Goal: Task Accomplishment & Management: Complete application form

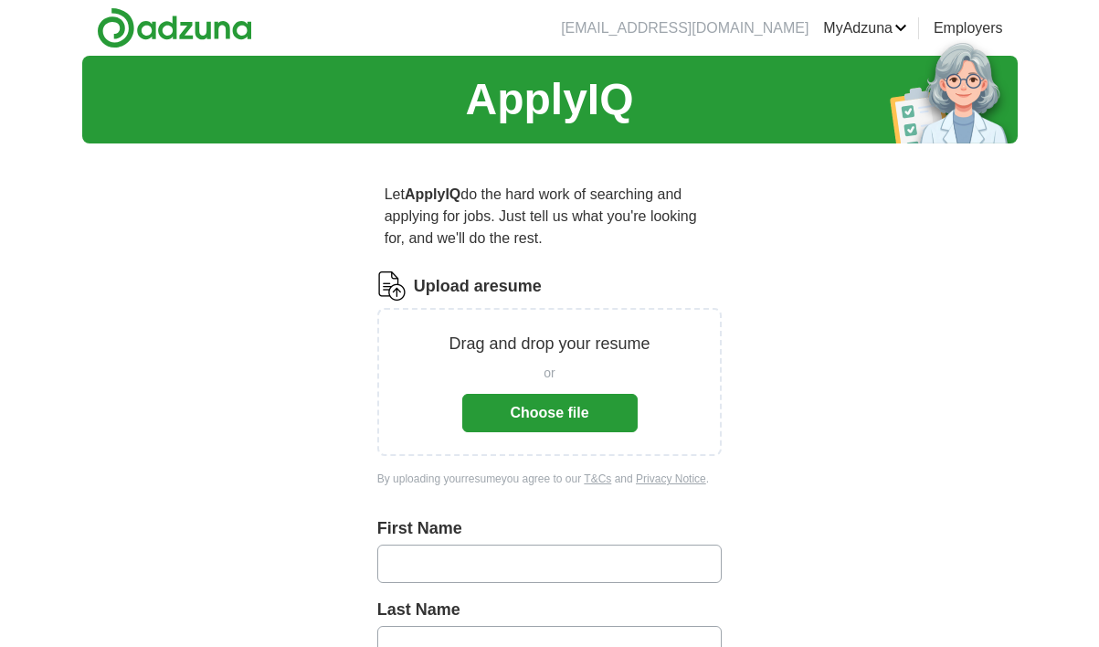
click at [538, 412] on button "Choose file" at bounding box center [549, 413] width 175 height 38
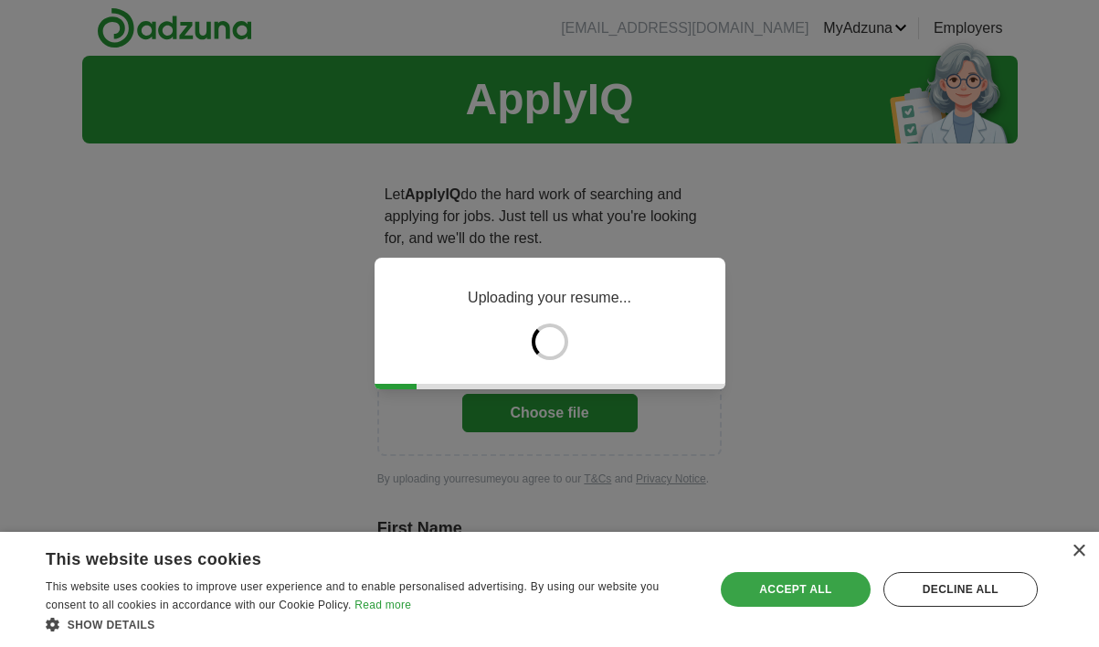
click at [809, 596] on div "Accept all" at bounding box center [795, 589] width 149 height 35
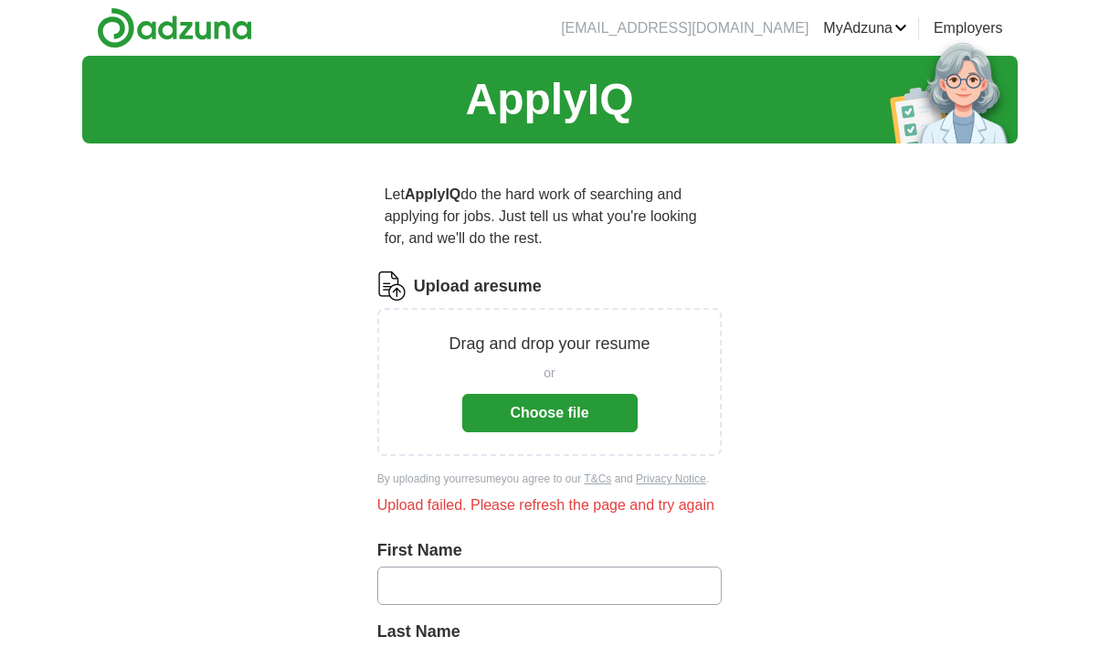
click at [586, 415] on button "Choose file" at bounding box center [549, 413] width 175 height 38
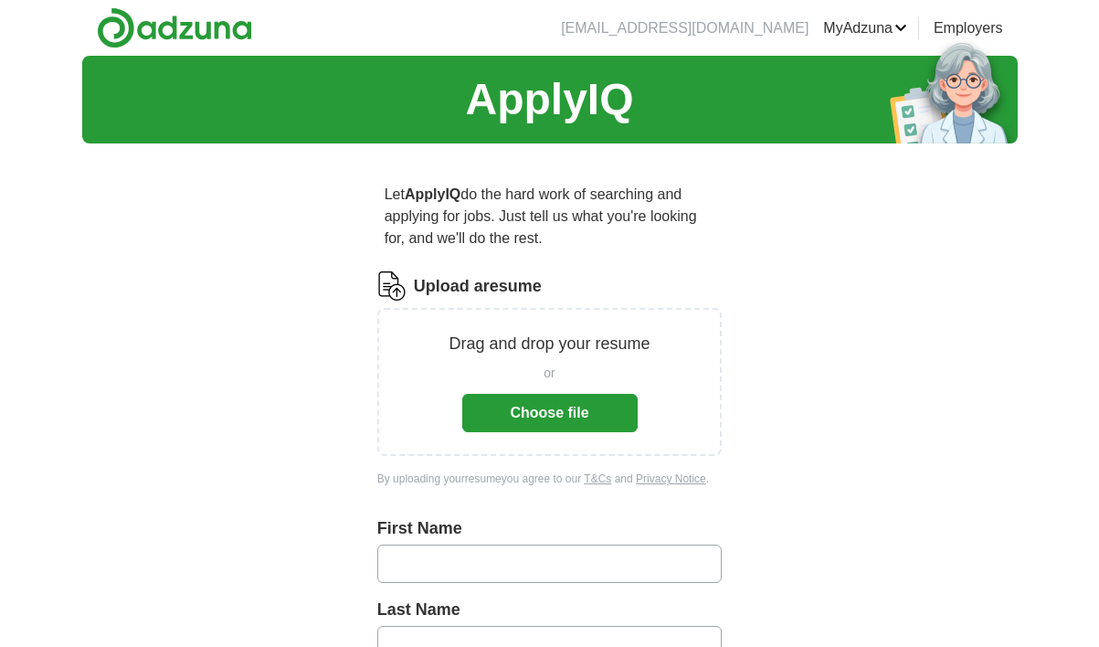
click at [540, 400] on button "Choose file" at bounding box center [549, 413] width 175 height 38
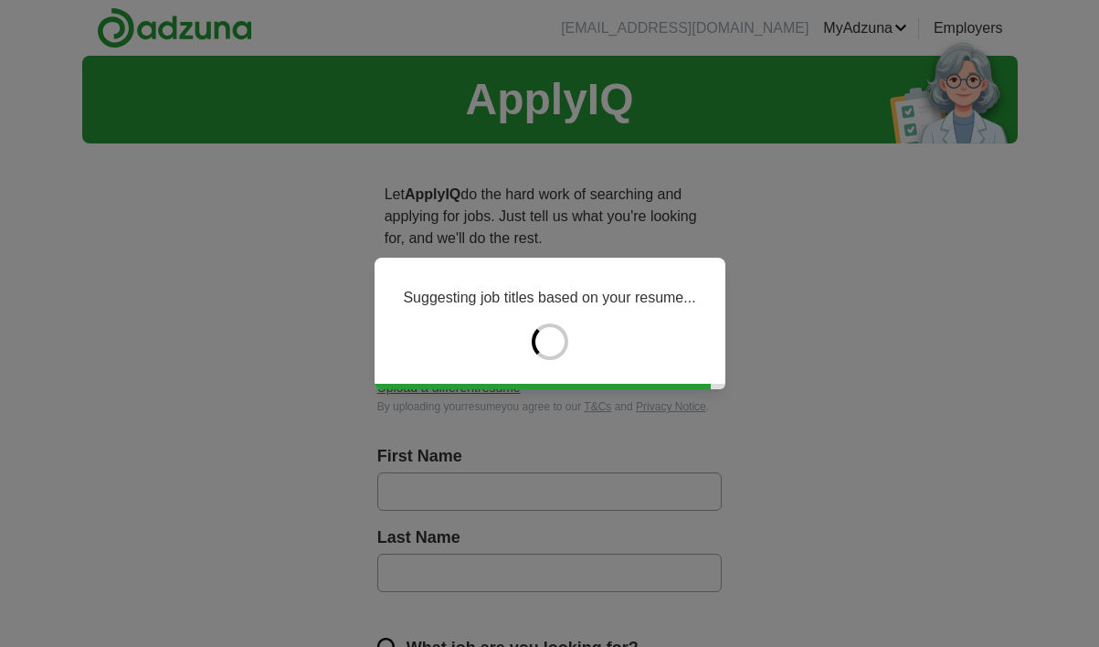
type input "*******"
type input "*****"
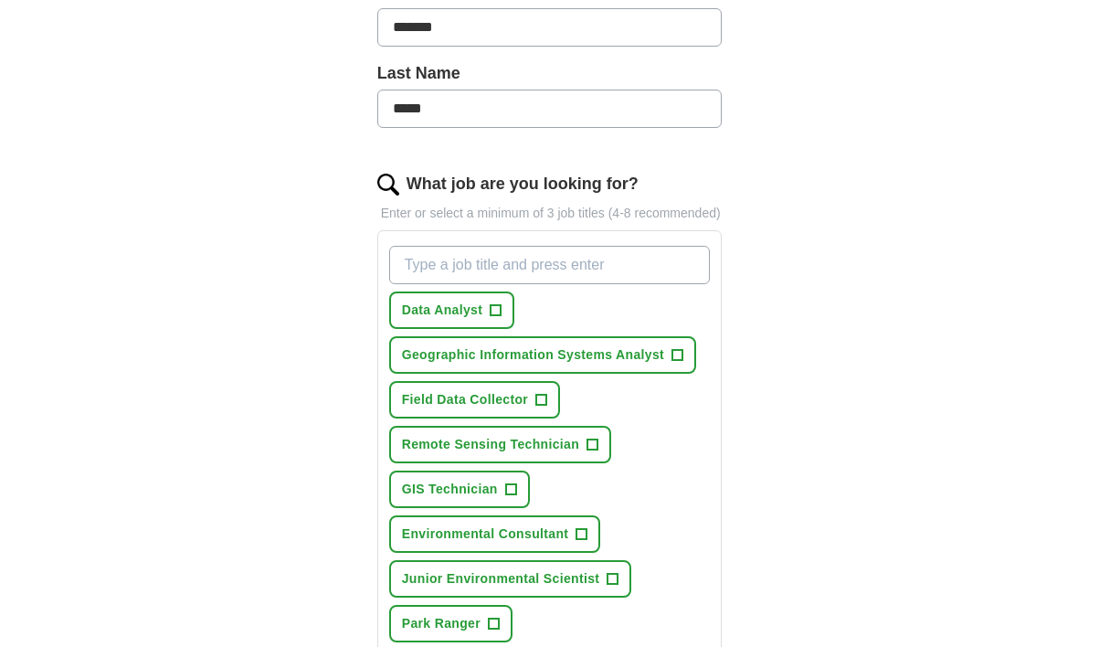
scroll to position [478, 0]
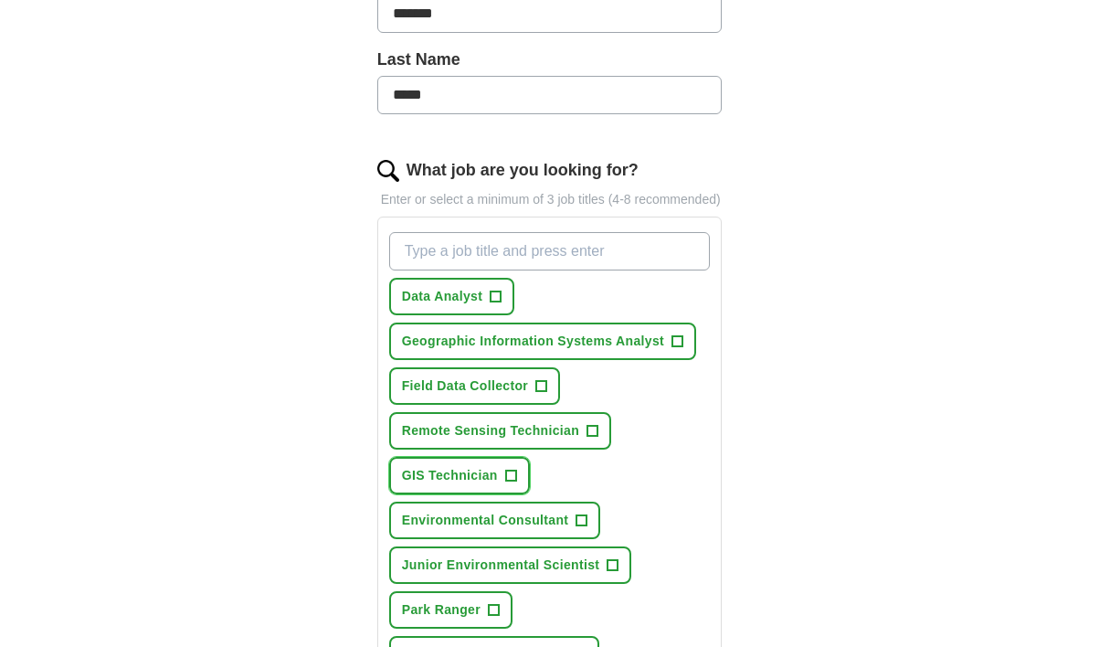
click at [508, 483] on span "+" at bounding box center [510, 476] width 11 height 15
click at [581, 528] on span "+" at bounding box center [581, 520] width 11 height 15
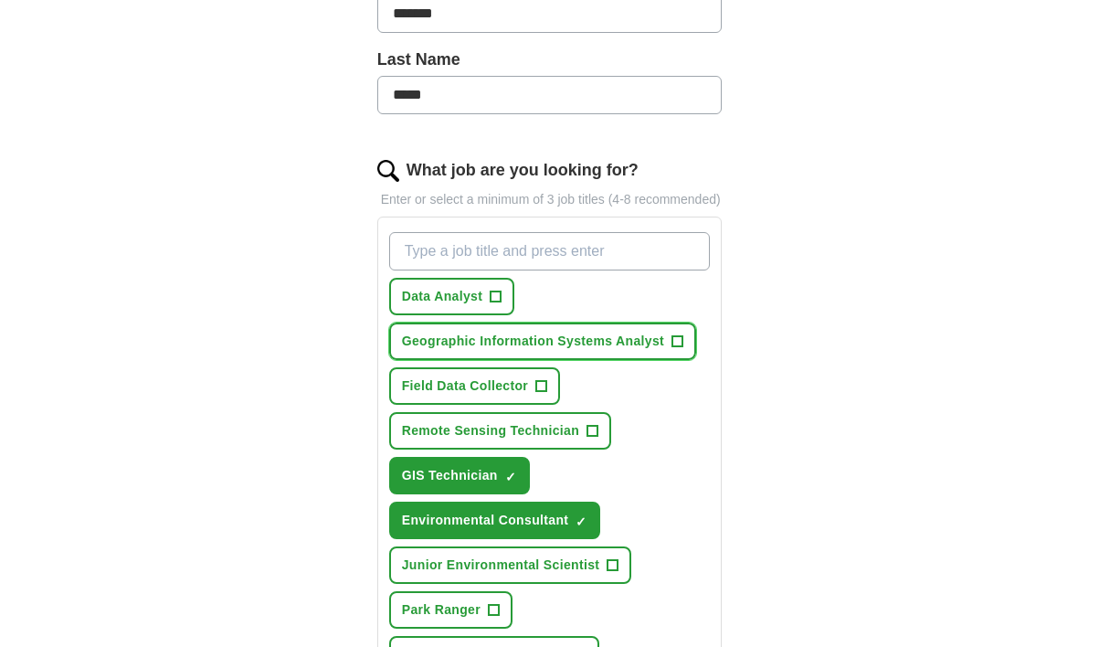
click at [681, 349] on span "+" at bounding box center [677, 341] width 11 height 15
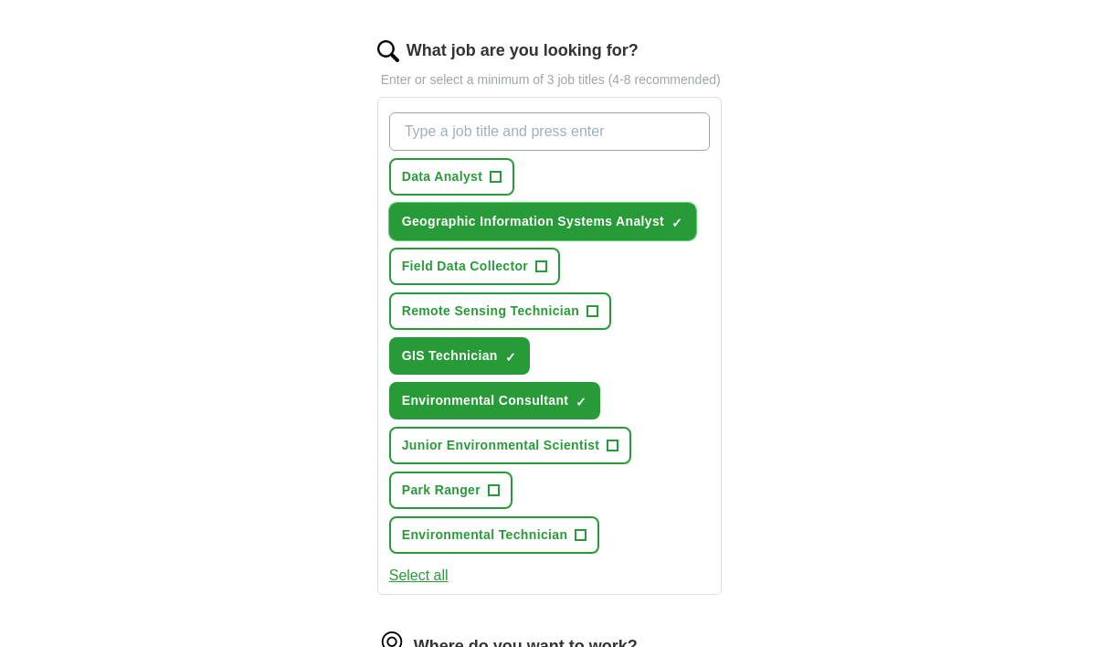
scroll to position [594, 0]
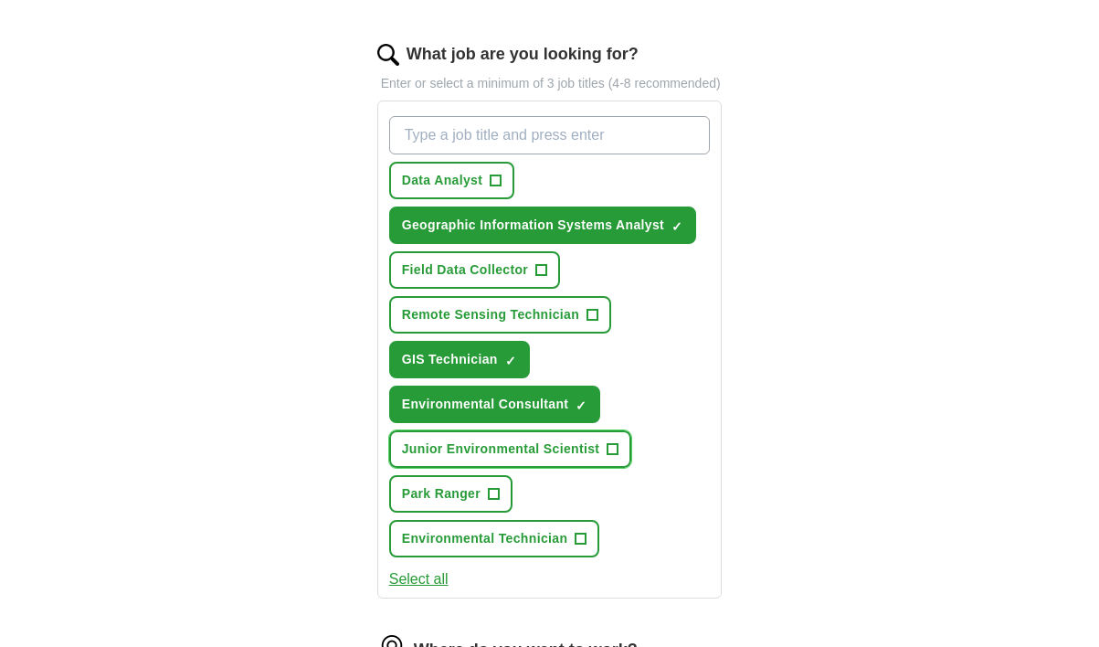
click at [611, 457] on span "+" at bounding box center [612, 449] width 11 height 15
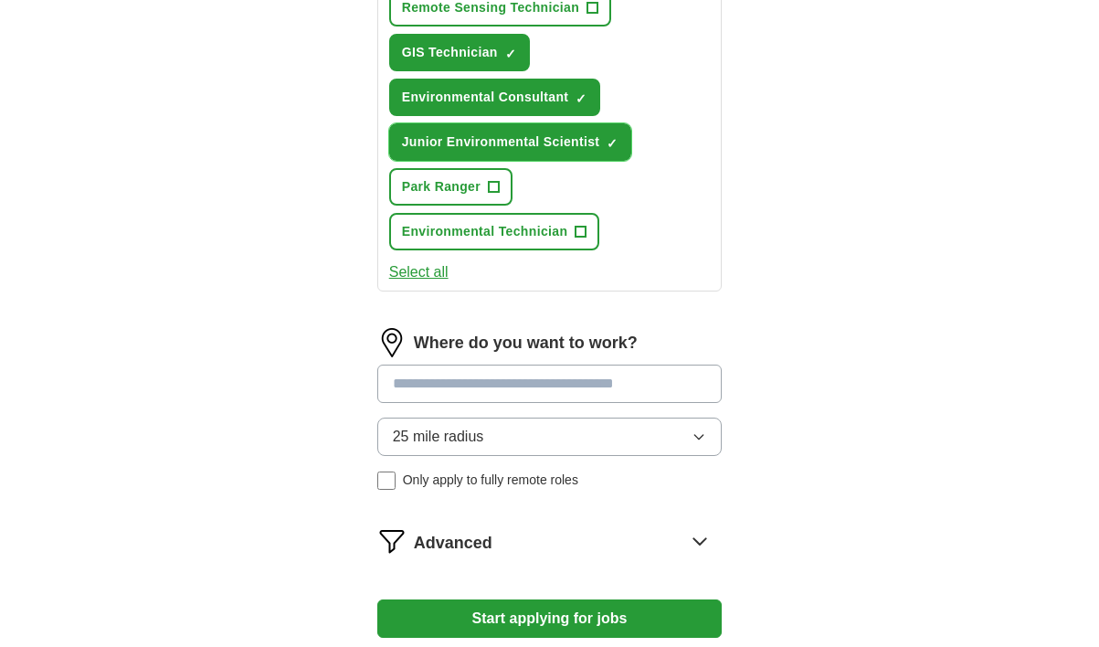
scroll to position [967, 0]
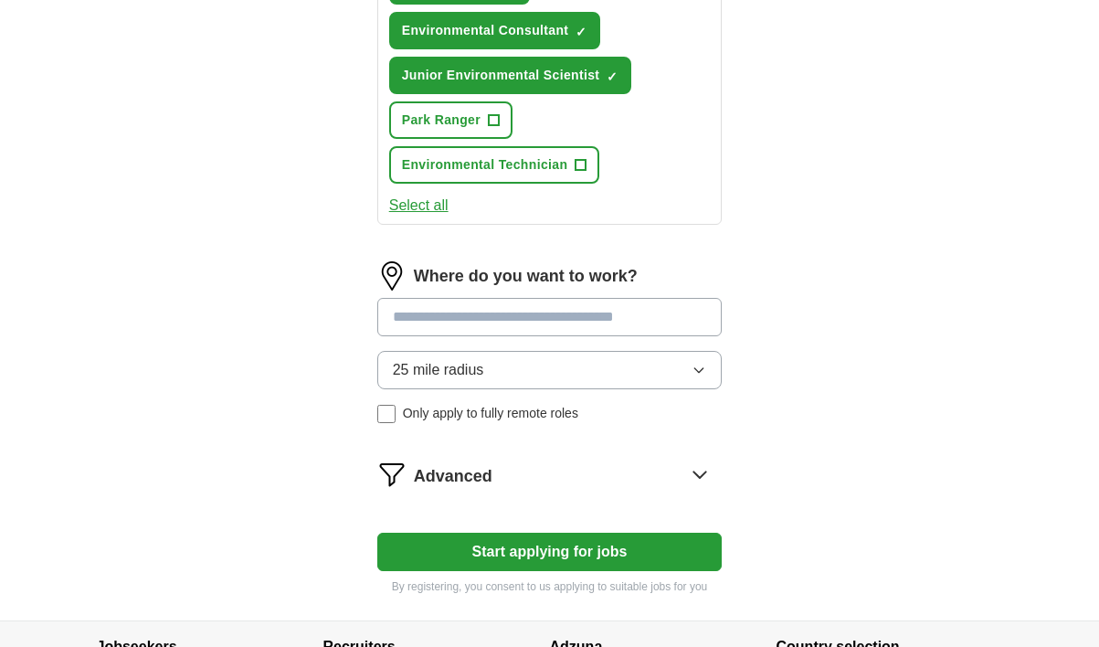
click at [607, 333] on input at bounding box center [549, 317] width 345 height 38
type input "*******"
click at [377, 533] on button "Start applying for jobs" at bounding box center [549, 552] width 345 height 38
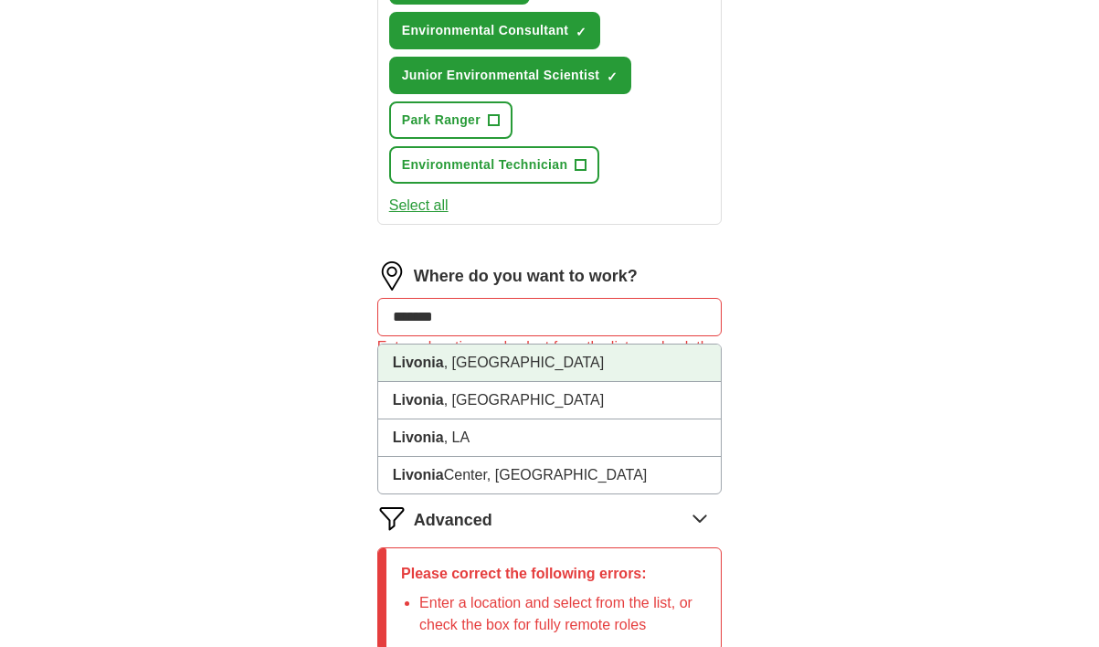
click at [508, 382] on li "Livonia , MI" at bounding box center [549, 362] width 343 height 37
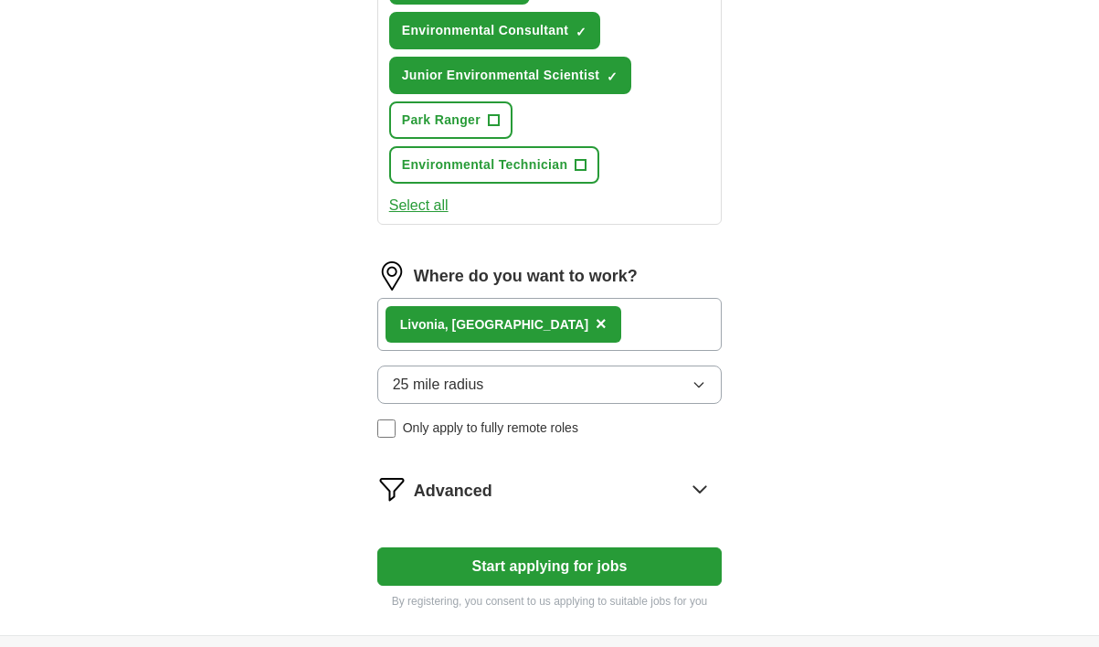
click at [486, 404] on button "25 mile radius" at bounding box center [549, 384] width 345 height 38
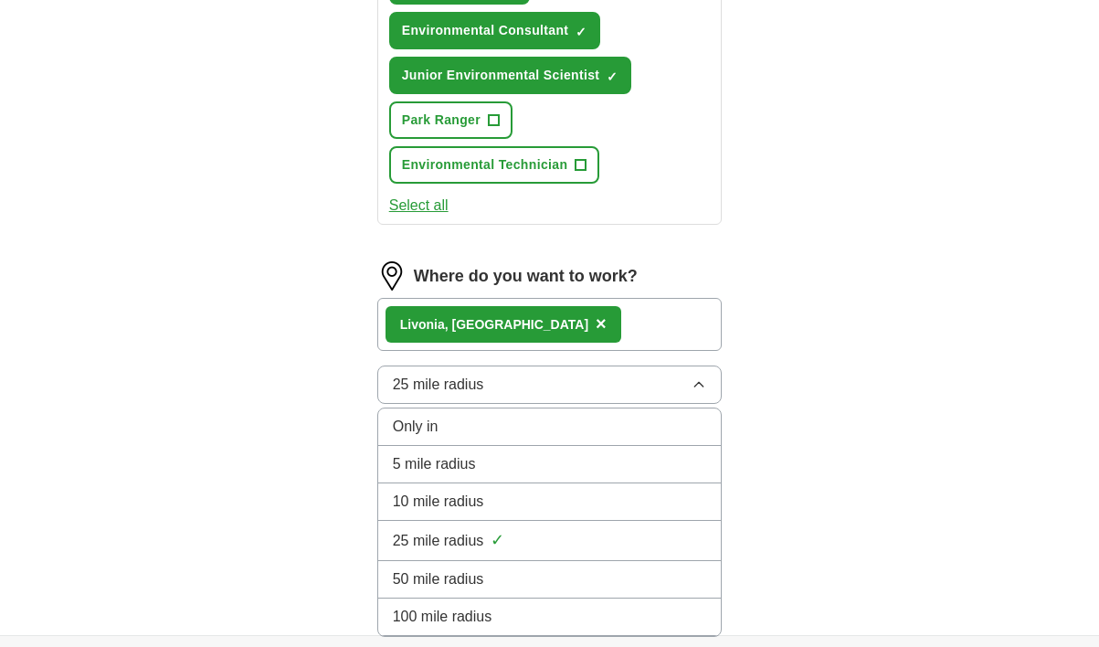
click at [451, 590] on span "50 mile radius" at bounding box center [438, 579] width 91 height 22
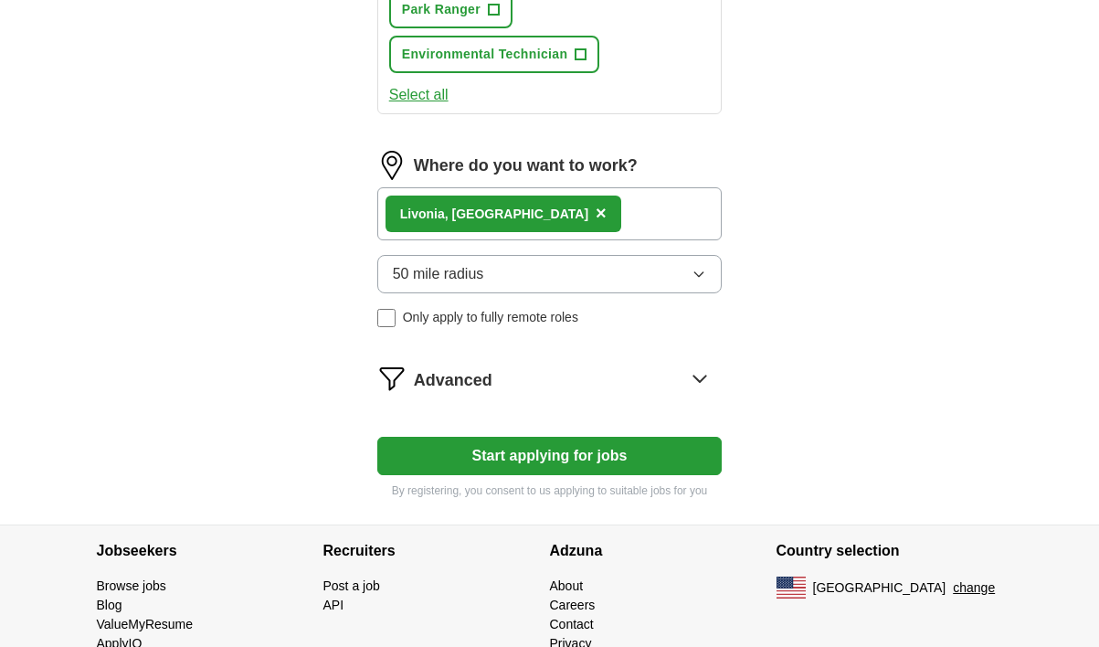
scroll to position [1159, 0]
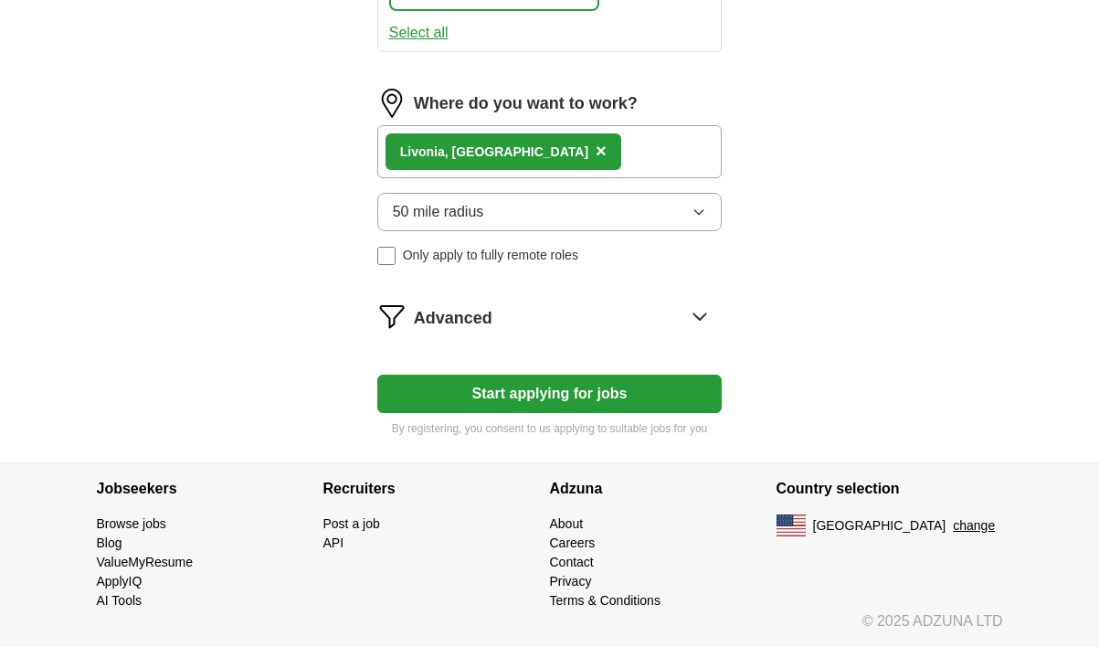
click at [498, 400] on button "Start applying for jobs" at bounding box center [549, 394] width 345 height 38
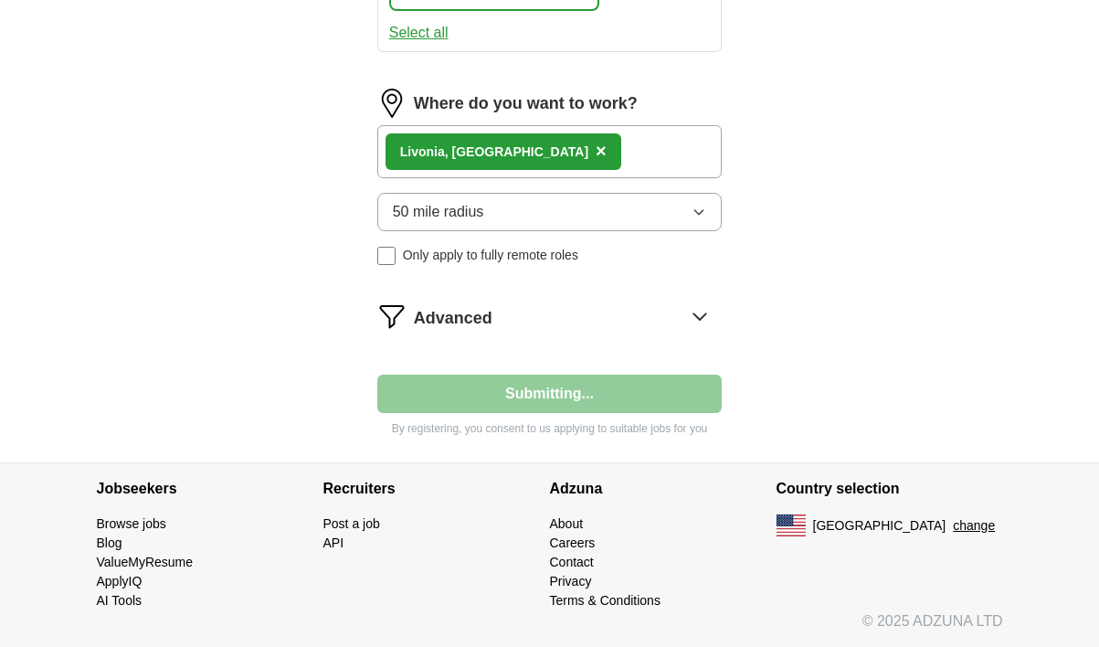
select select "**"
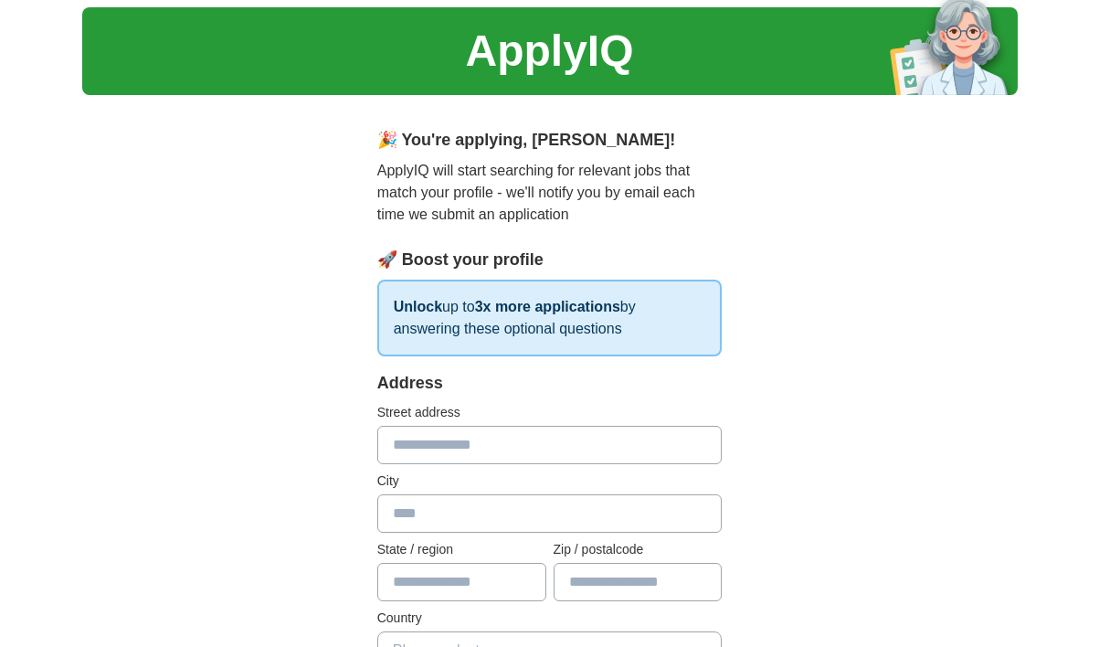
scroll to position [74, 0]
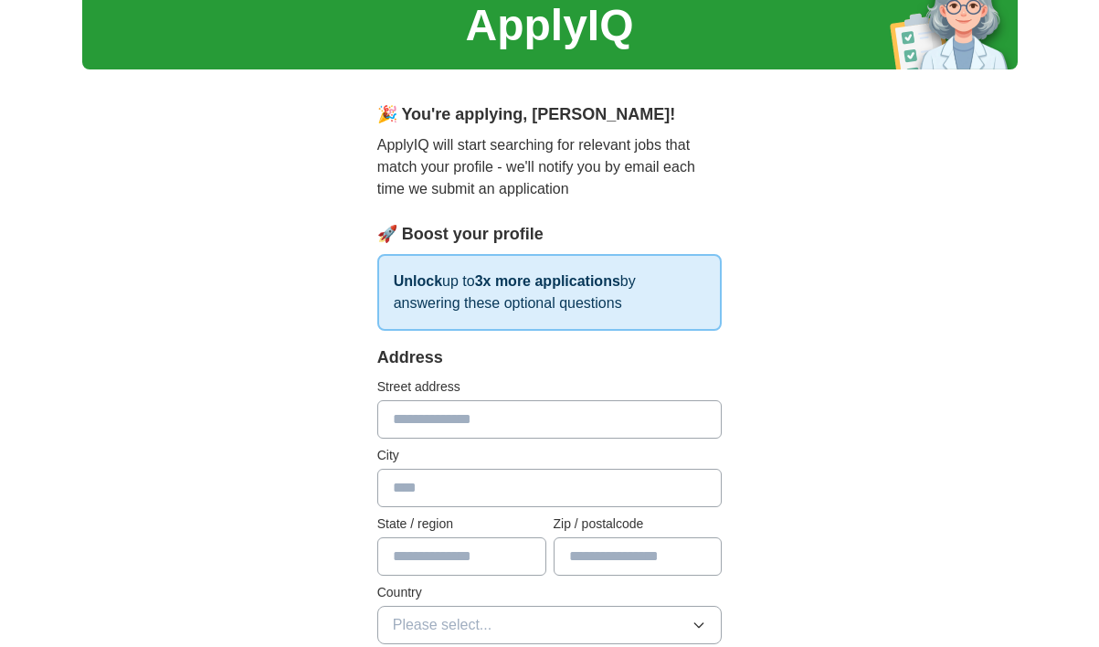
click at [417, 418] on input "text" at bounding box center [549, 419] width 345 height 38
type input "**********"
type input "*******"
type input "**"
type input "*****"
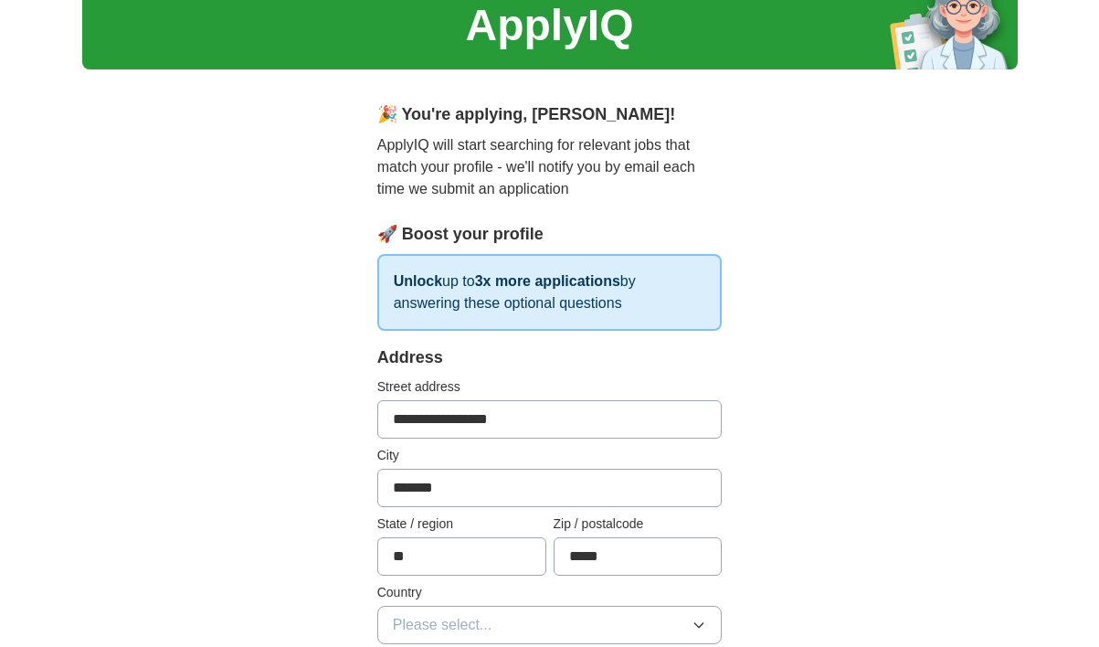
scroll to position [290, 0]
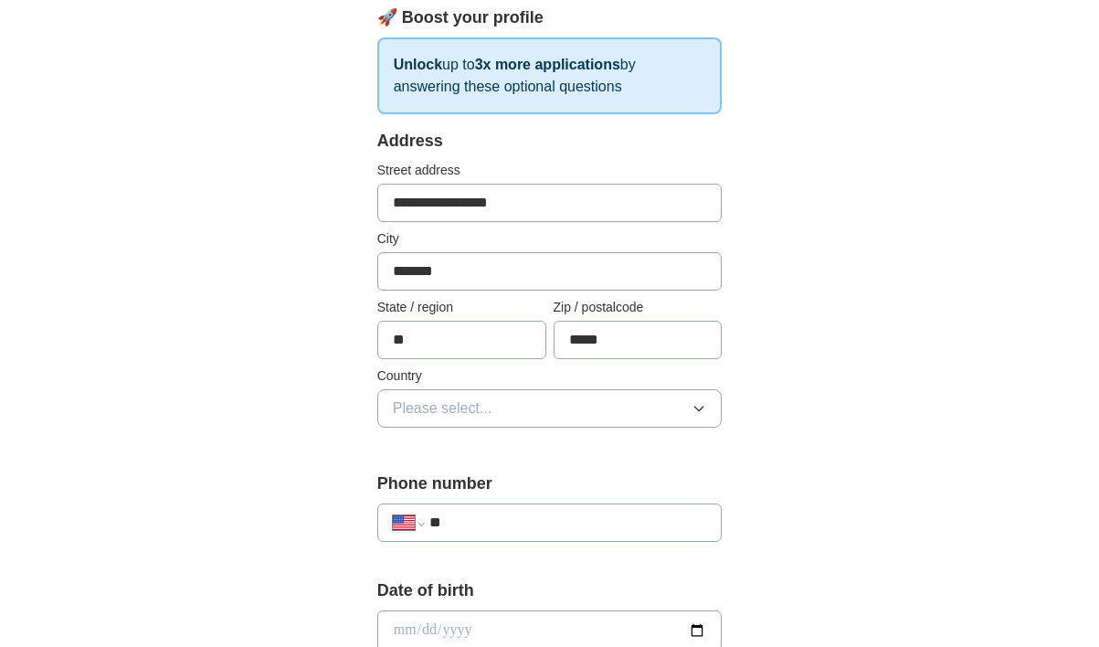
click at [480, 406] on span "Please select..." at bounding box center [443, 408] width 100 height 22
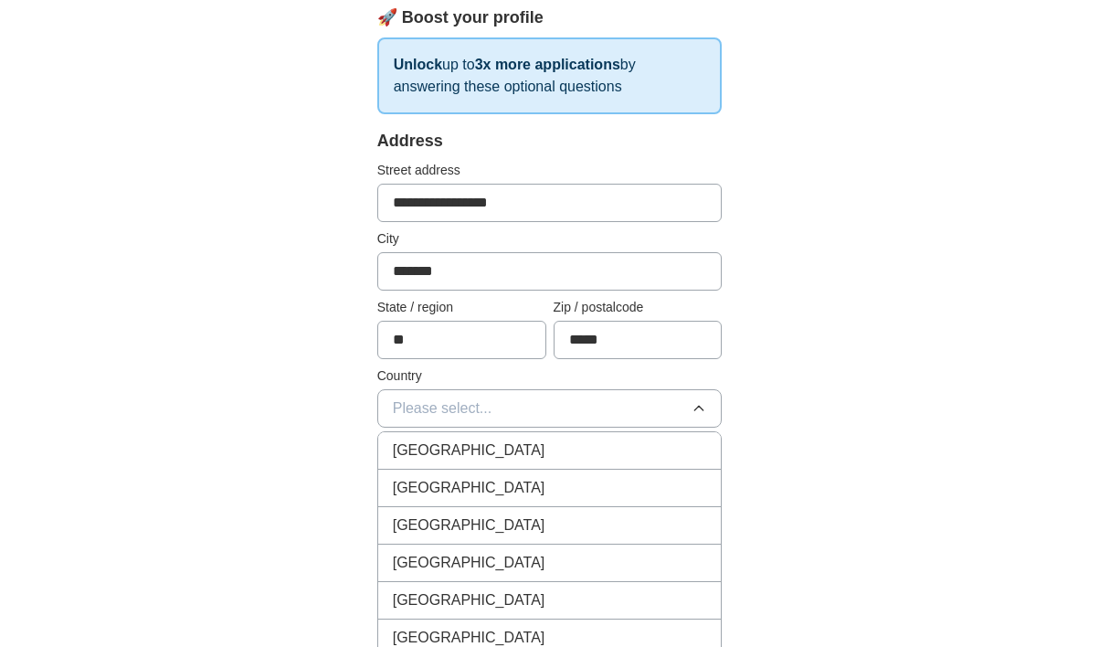
click at [468, 485] on span "United States" at bounding box center [469, 488] width 153 height 22
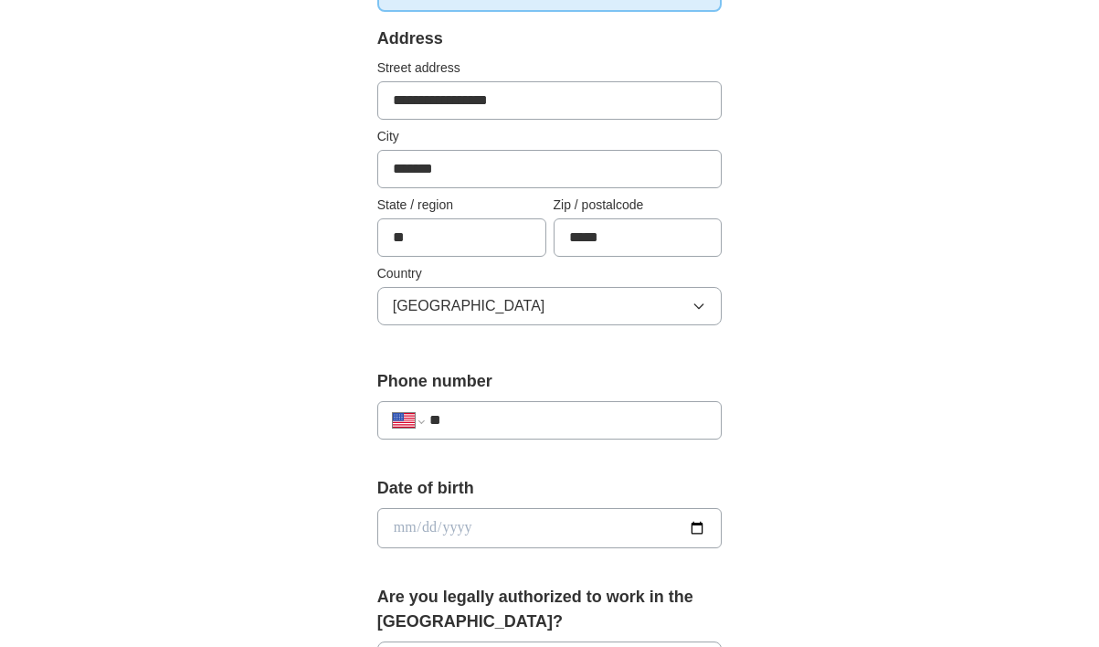
scroll to position [457, 0]
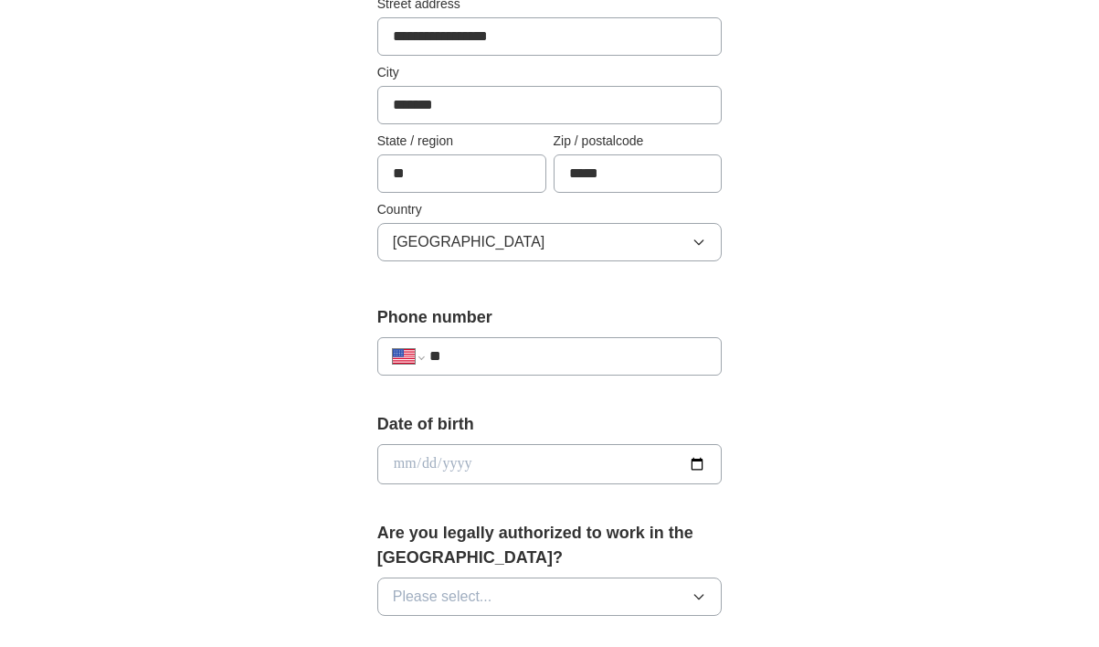
click at [482, 362] on input "**" at bounding box center [568, 356] width 278 height 22
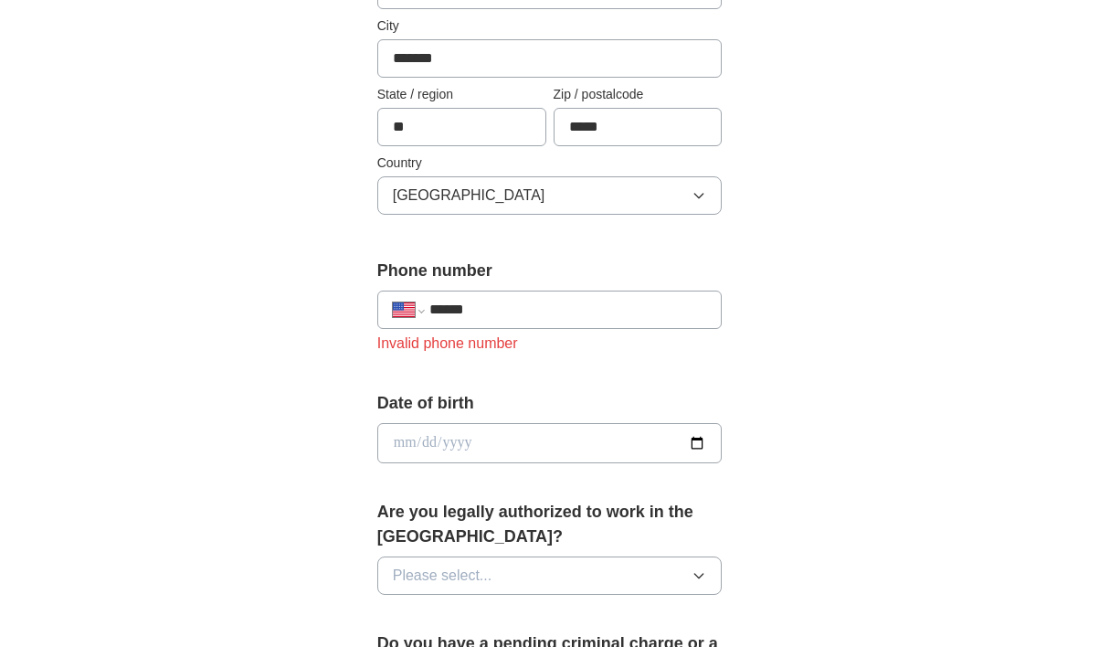
scroll to position [572, 0]
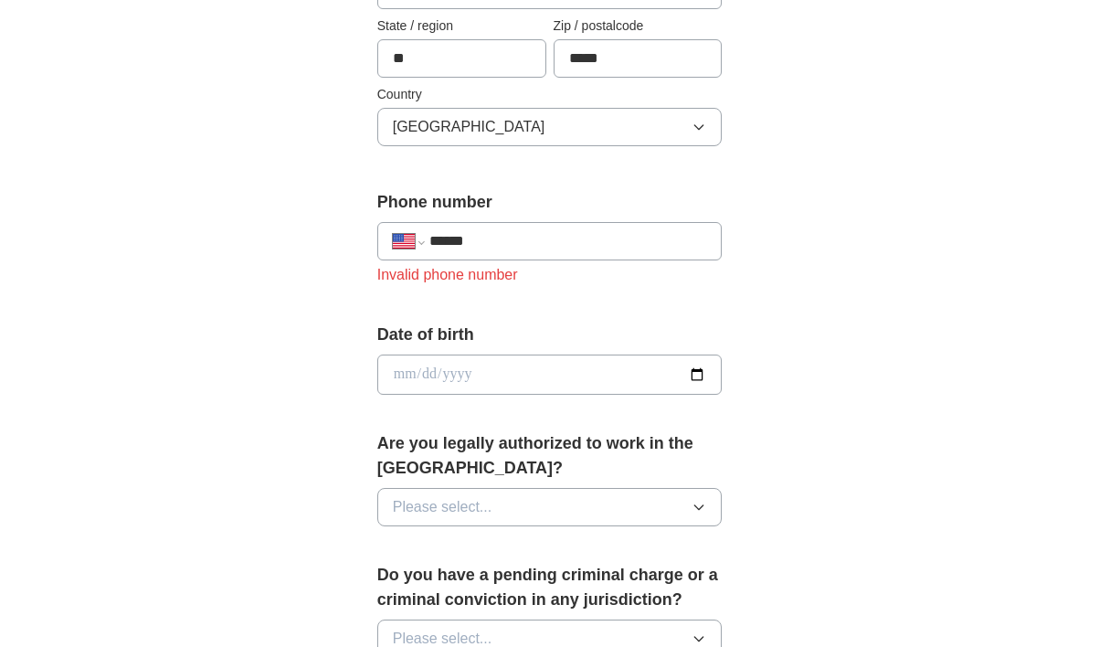
click at [450, 382] on input "date" at bounding box center [549, 374] width 345 height 40
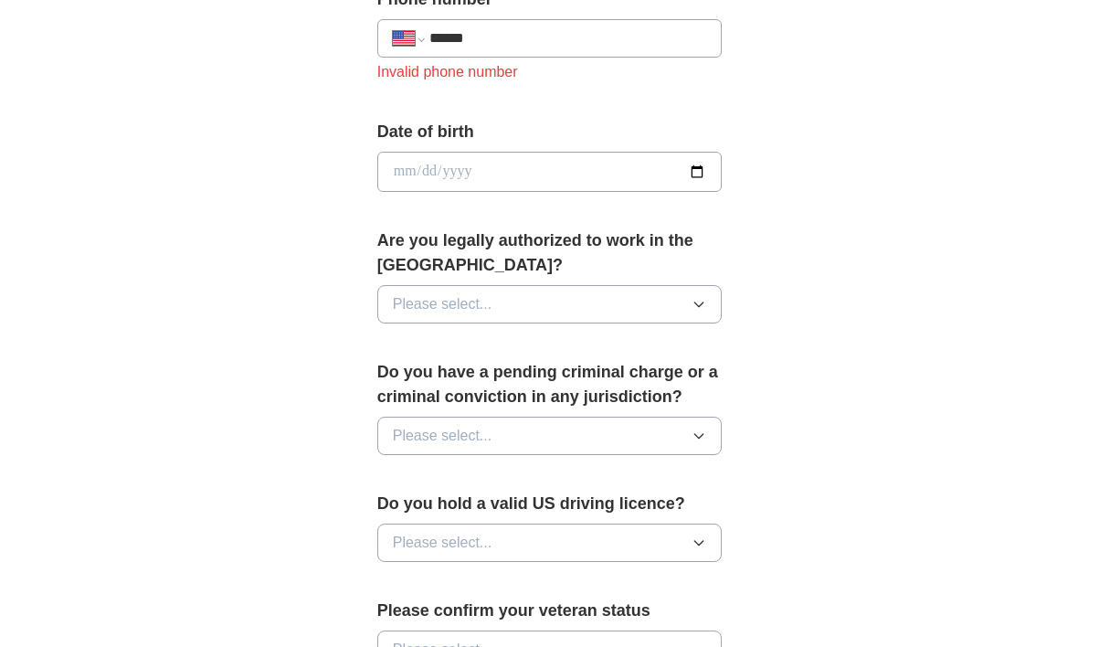
click at [582, 289] on button "Please select..." at bounding box center [549, 304] width 345 height 38
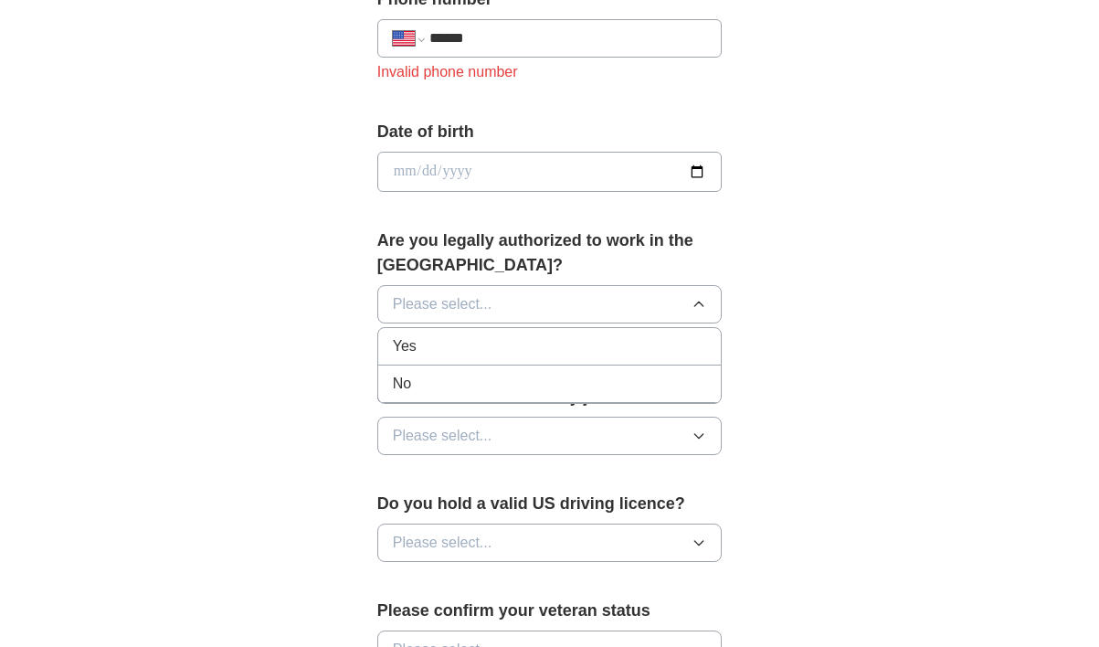
click at [518, 355] on div "Yes" at bounding box center [550, 346] width 314 height 22
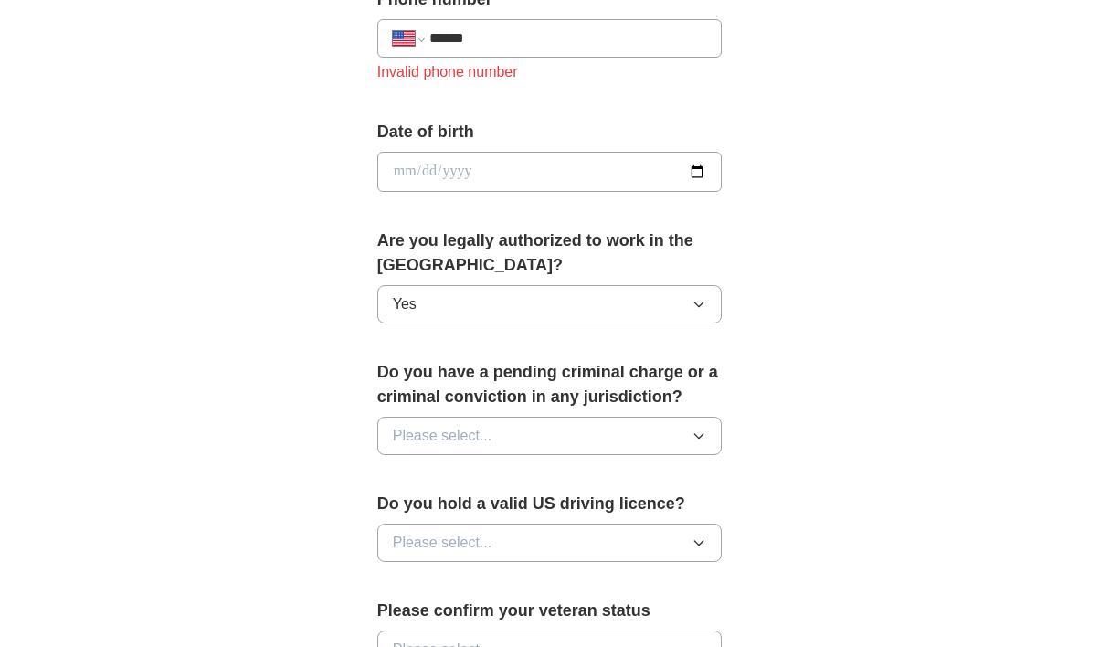
click at [508, 443] on button "Please select..." at bounding box center [549, 436] width 345 height 38
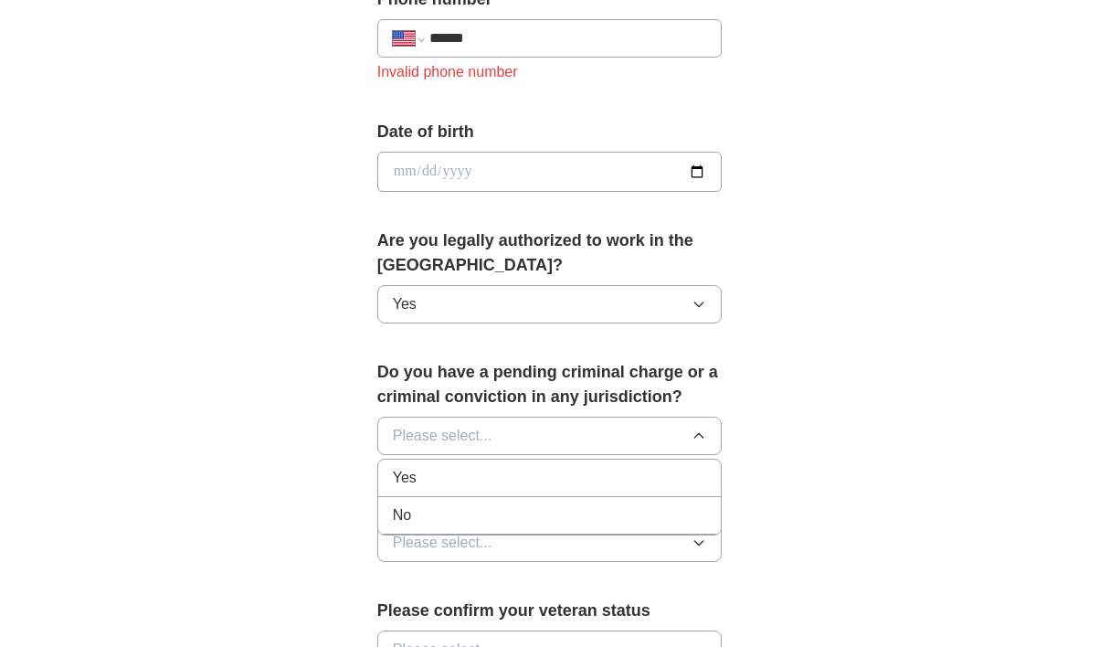
click at [491, 524] on div "No" at bounding box center [550, 515] width 314 height 22
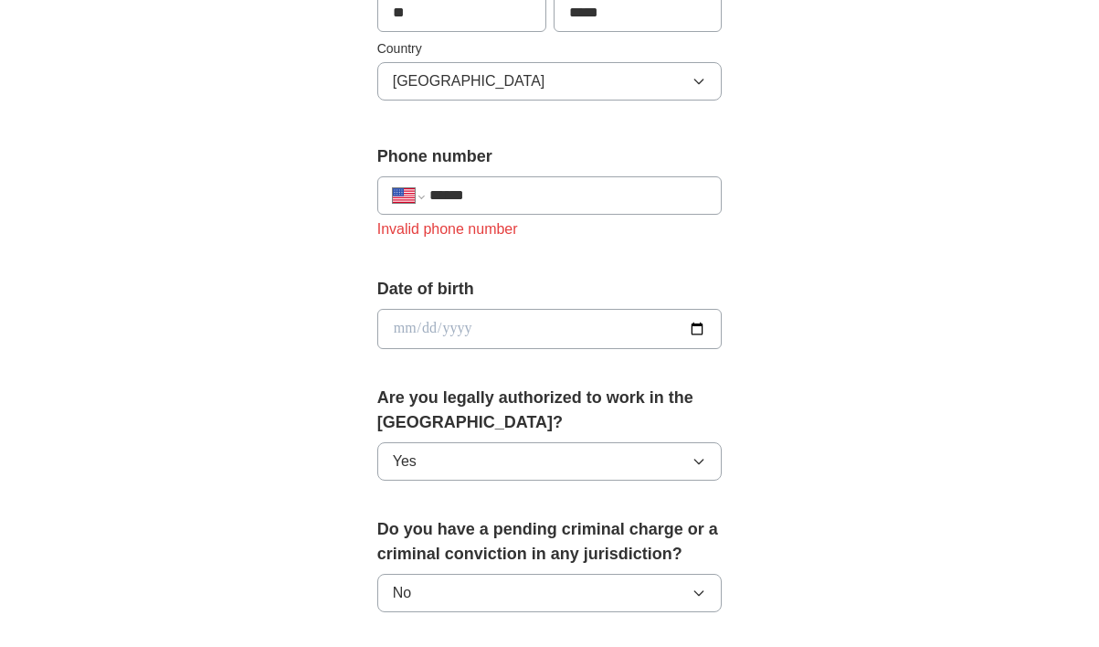
scroll to position [568, 0]
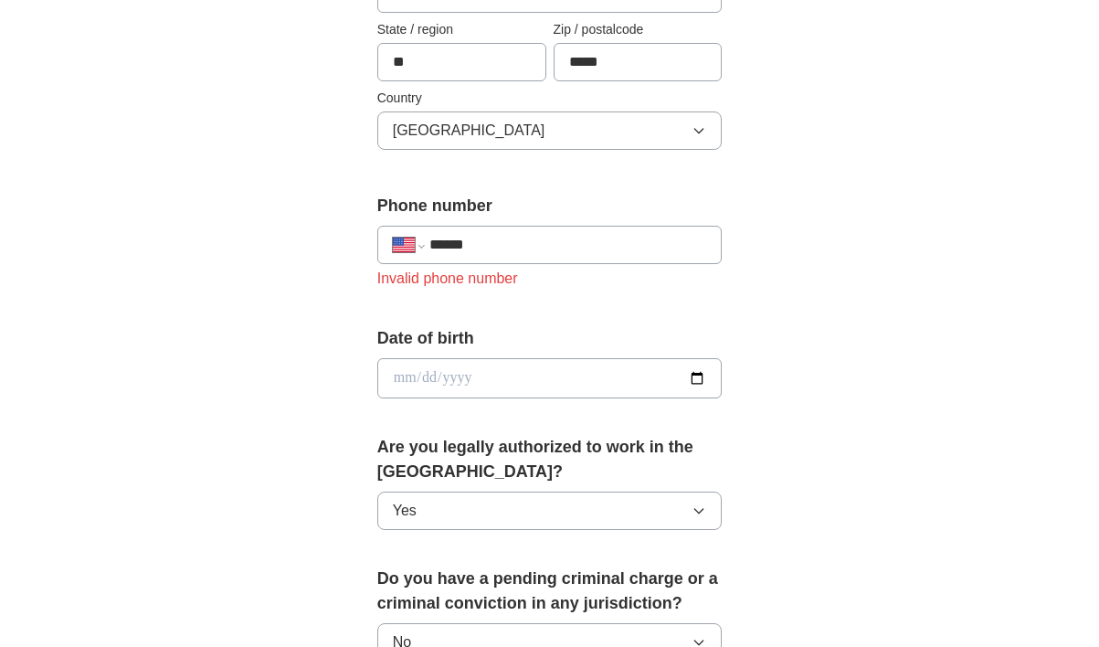
click at [495, 247] on input "******" at bounding box center [568, 245] width 278 height 22
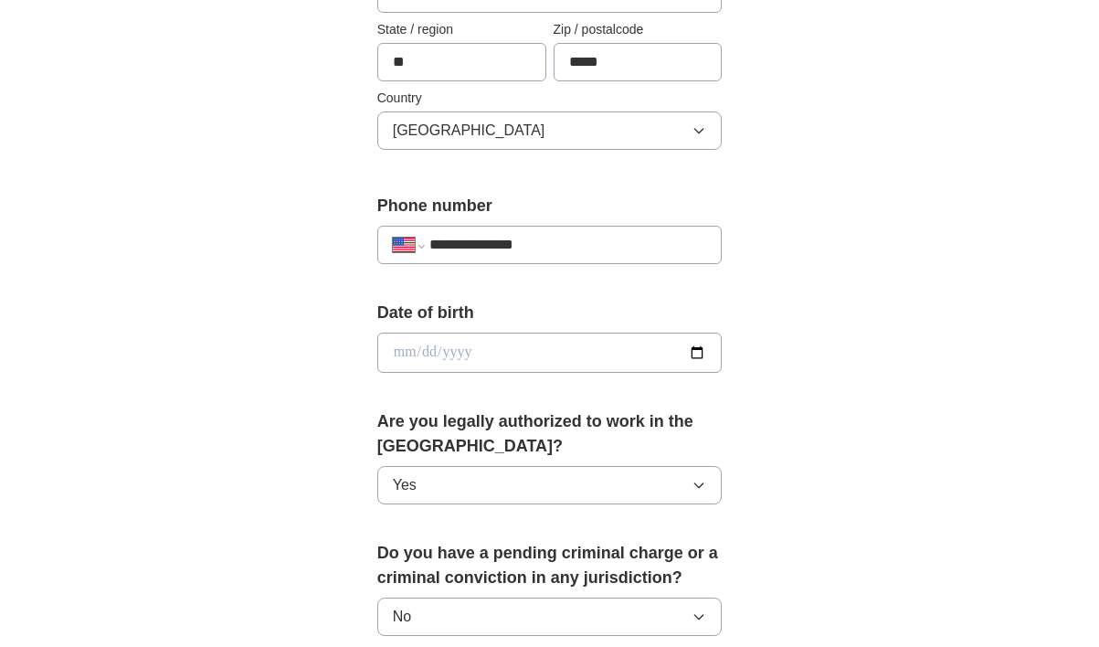
type input "**********"
click at [512, 354] on input "date" at bounding box center [549, 353] width 345 height 40
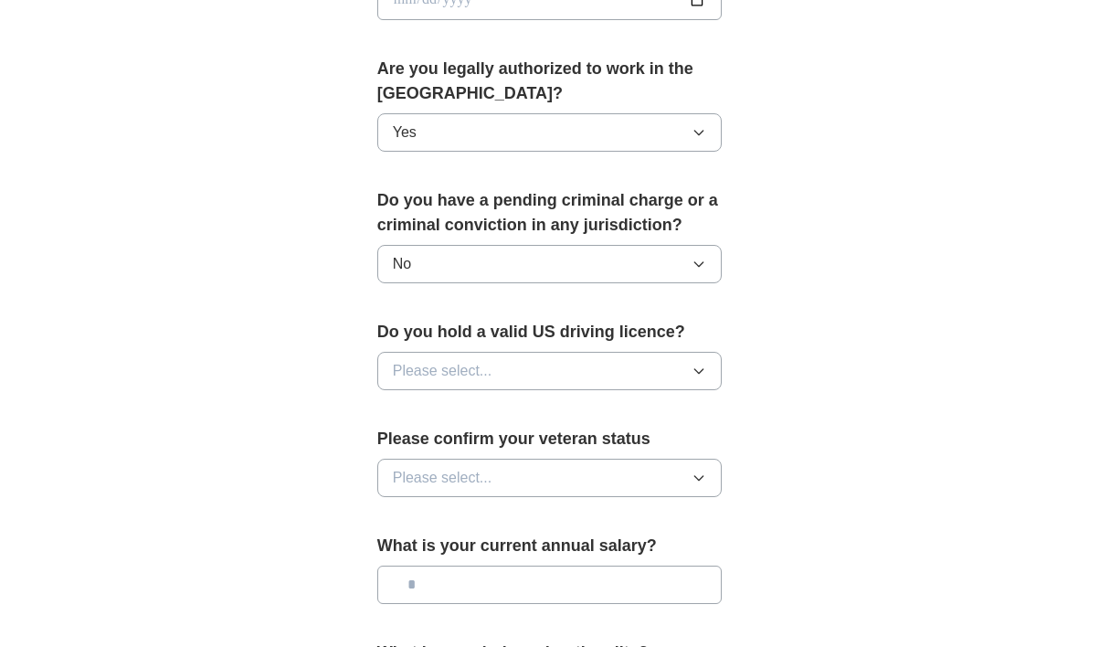
scroll to position [930, 0]
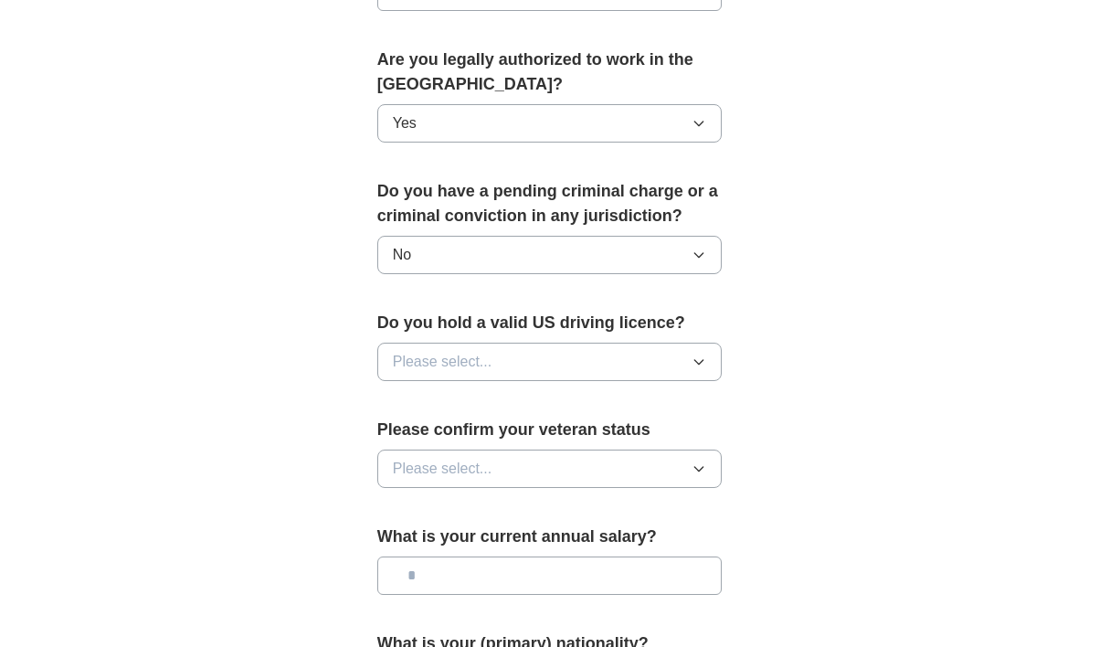
click at [502, 371] on button "Please select..." at bounding box center [549, 362] width 345 height 38
click at [473, 438] on div "No" at bounding box center [550, 441] width 314 height 22
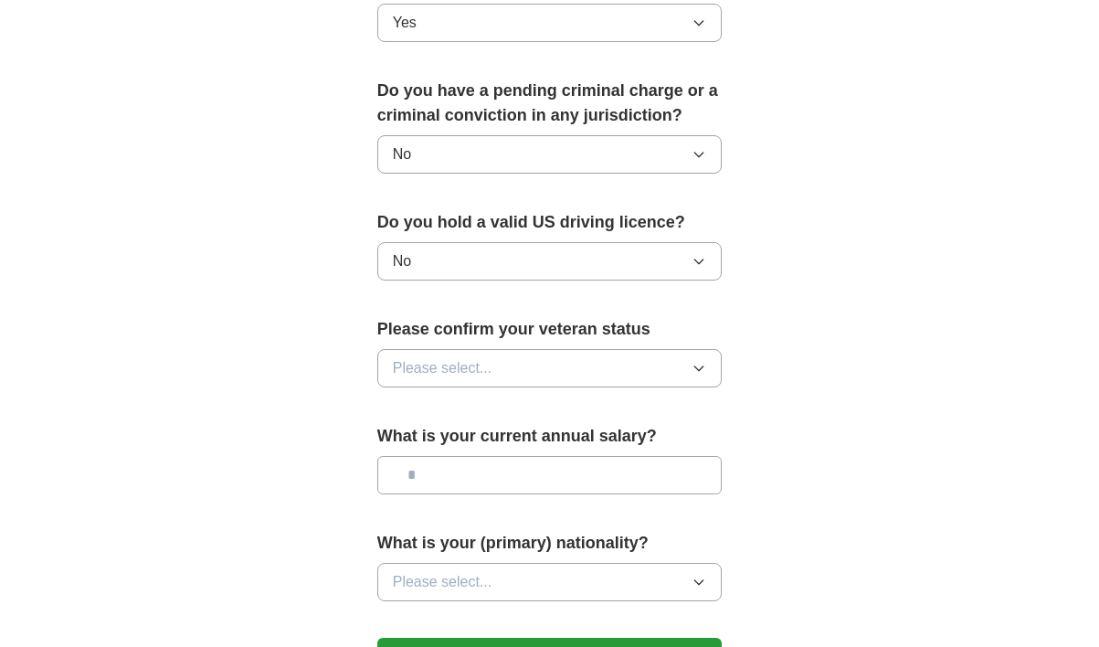
scroll to position [1032, 0]
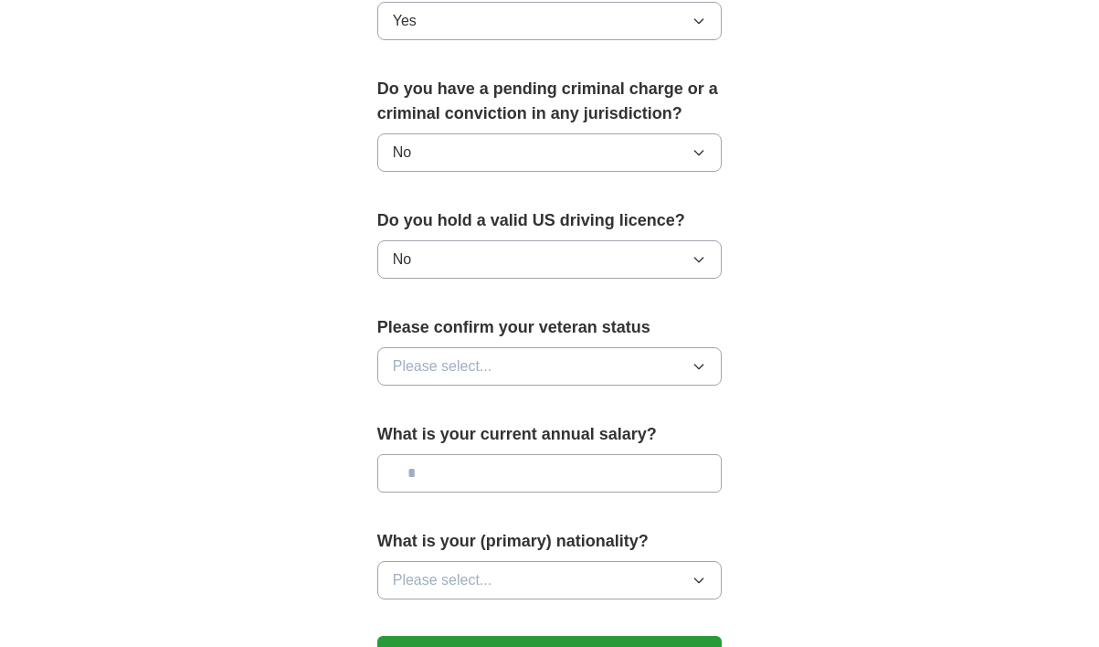
click at [494, 273] on button "No" at bounding box center [549, 259] width 345 height 38
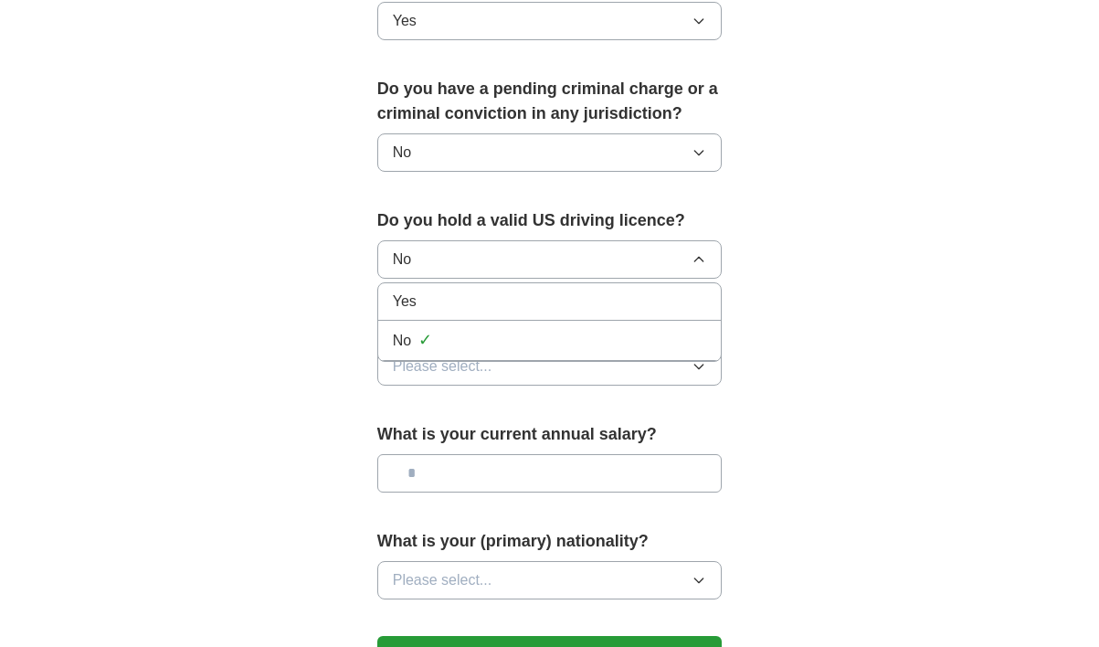
click at [478, 302] on div "Yes" at bounding box center [550, 301] width 314 height 22
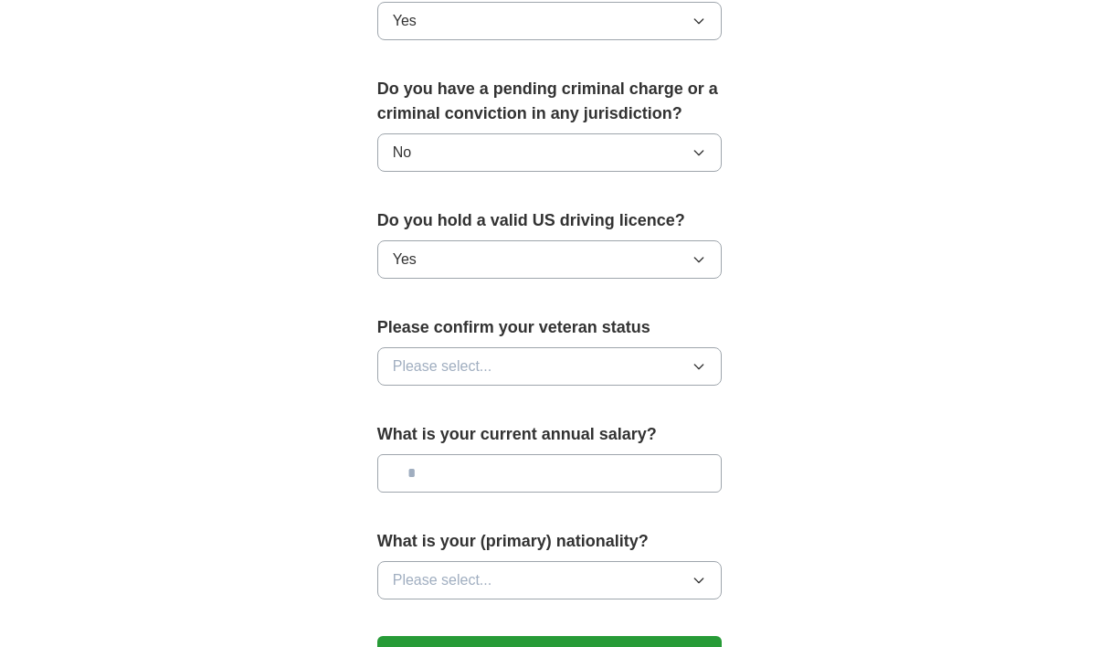
click at [474, 375] on span "Please select..." at bounding box center [443, 366] width 100 height 22
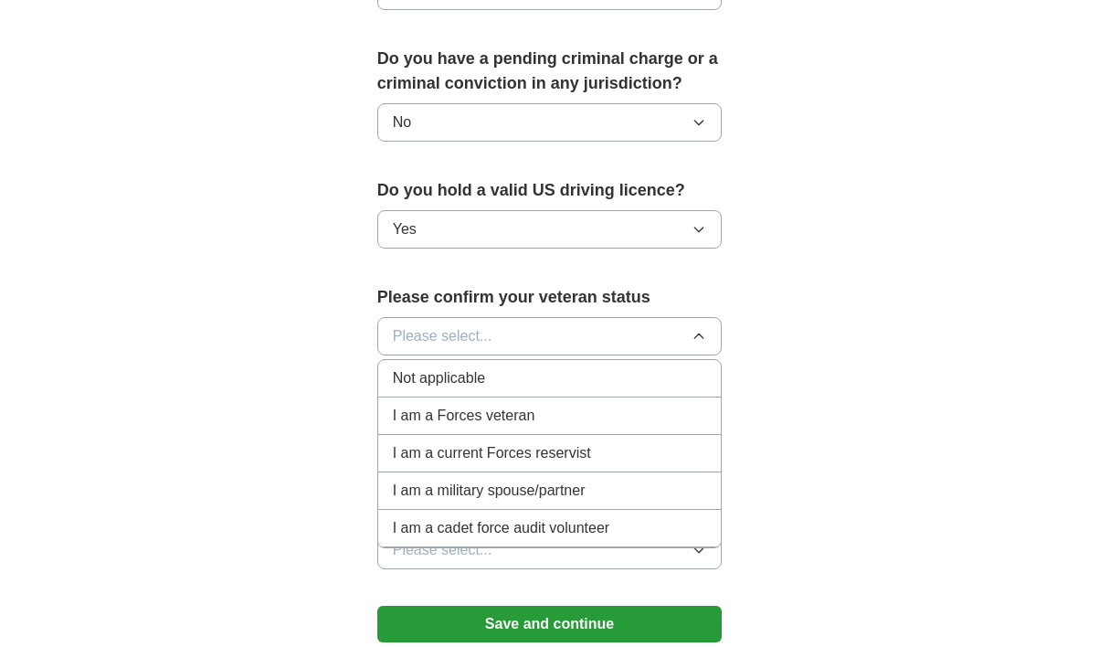
scroll to position [1069, 0]
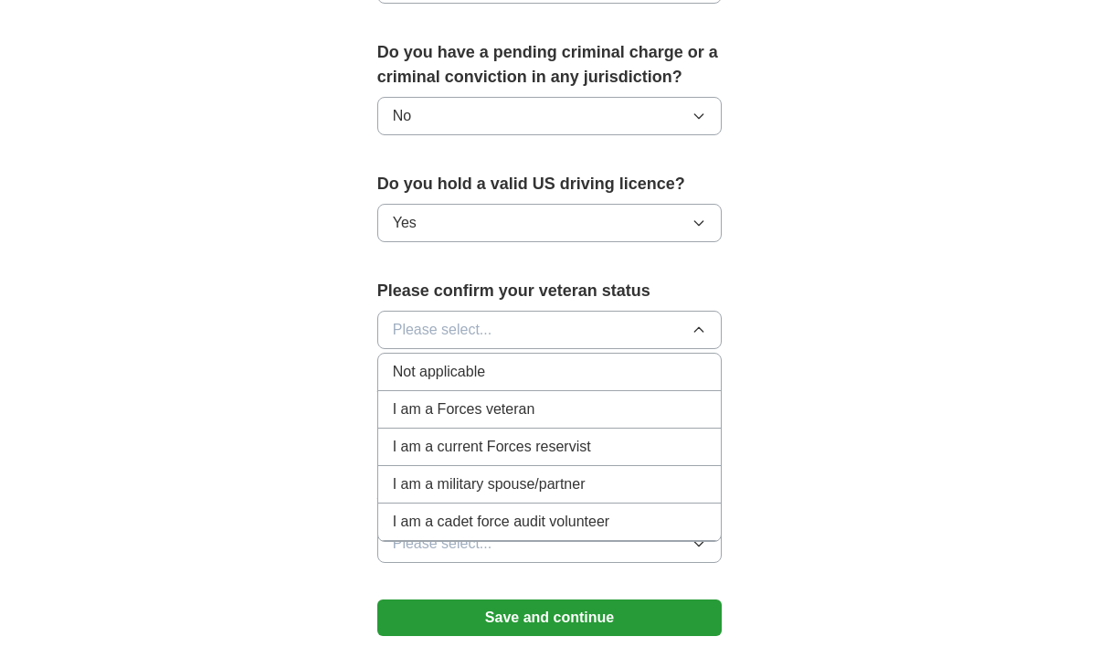
click at [469, 381] on span "Not applicable" at bounding box center [439, 372] width 92 height 22
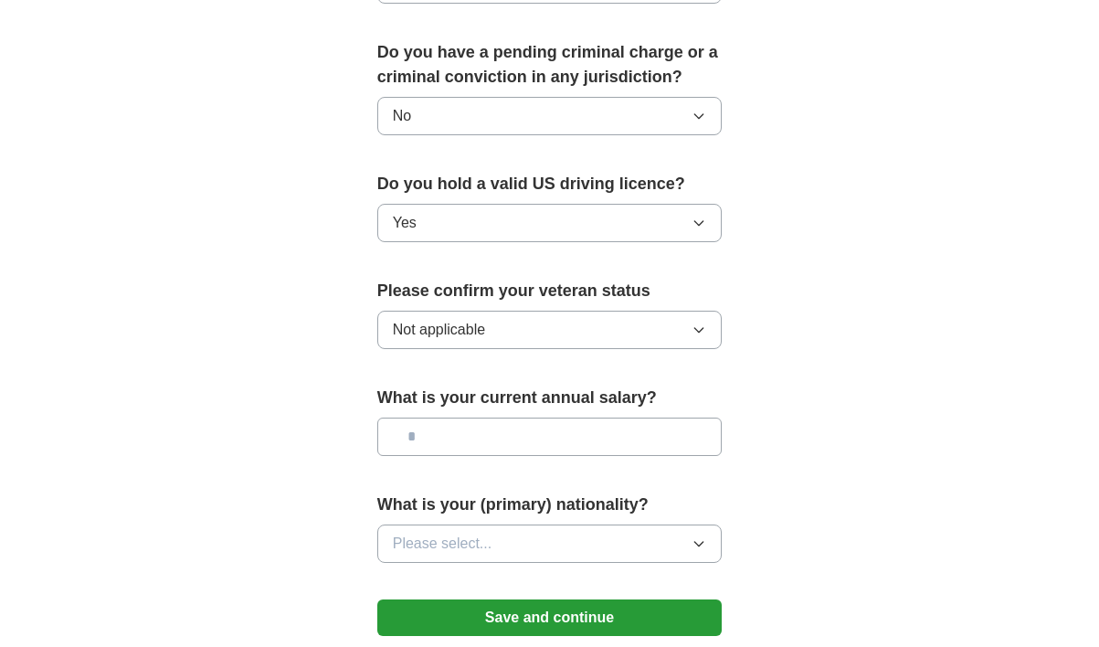
click at [469, 446] on input "text" at bounding box center [549, 436] width 345 height 38
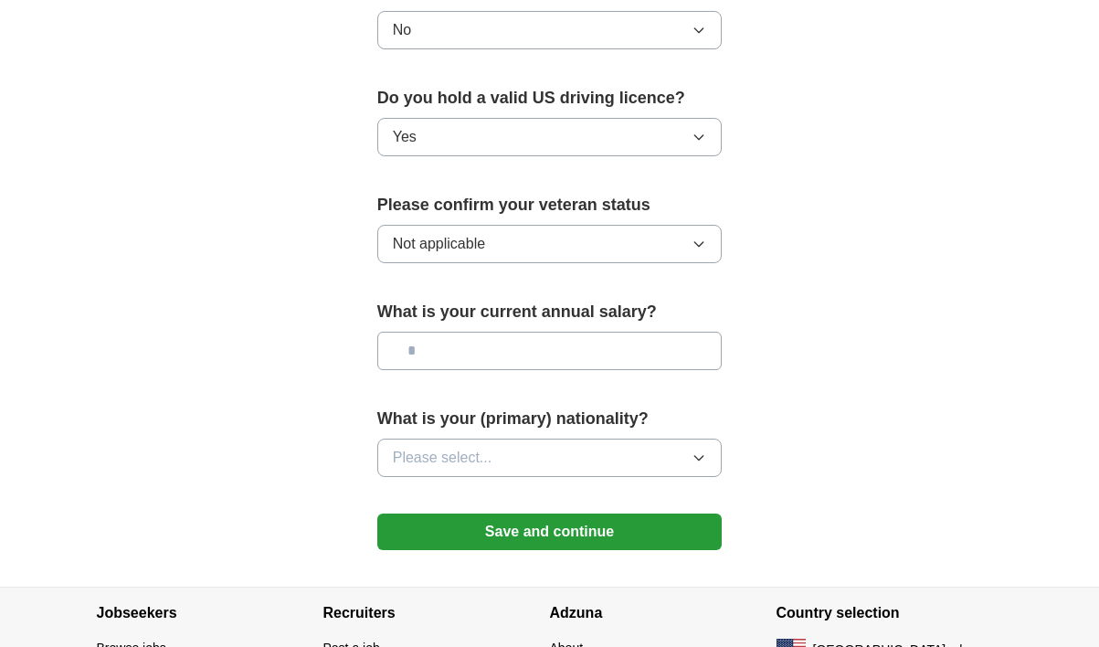
scroll to position [1187, 0]
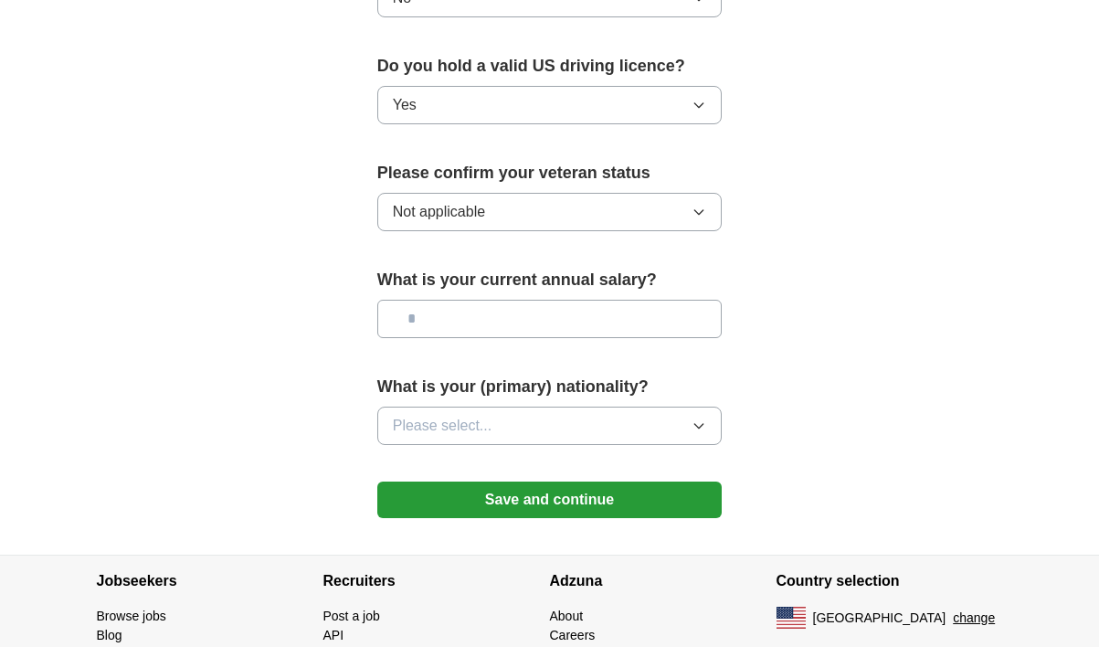
click at [459, 436] on span "Please select..." at bounding box center [443, 426] width 100 height 22
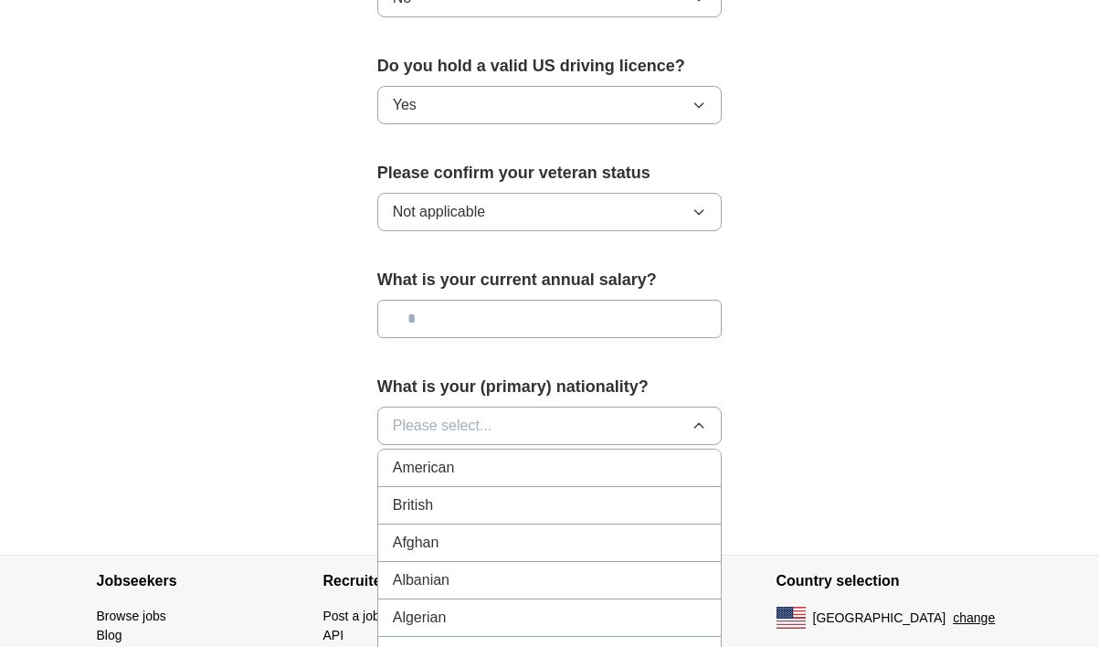
click at [431, 421] on span "Please select..." at bounding box center [443, 426] width 100 height 22
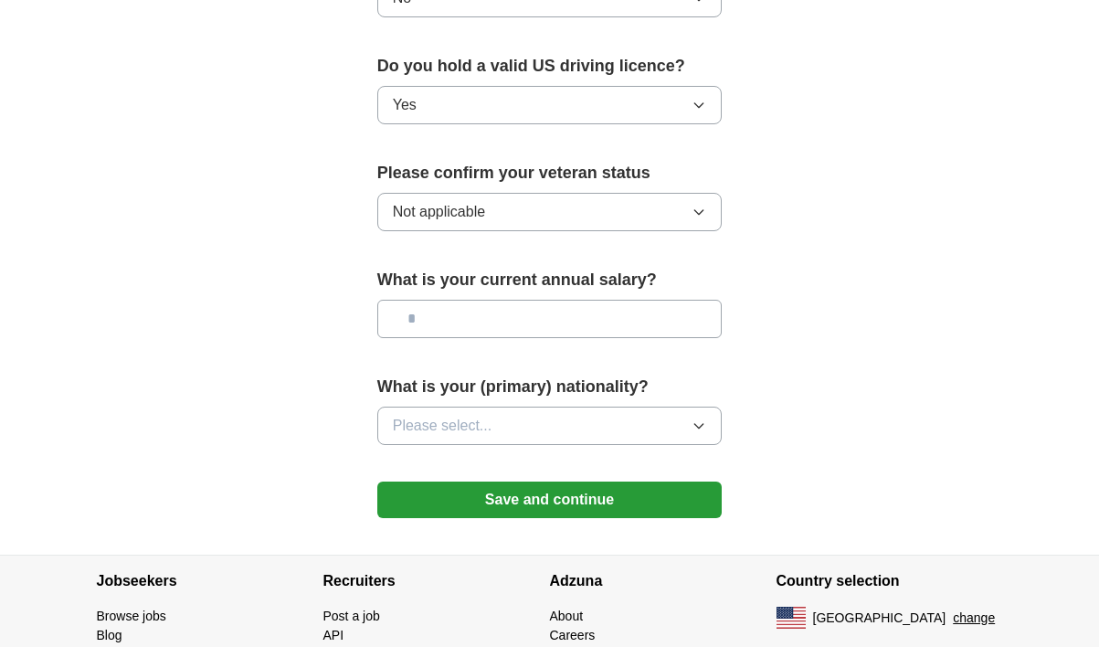
click at [431, 425] on span "Please select..." at bounding box center [443, 426] width 100 height 22
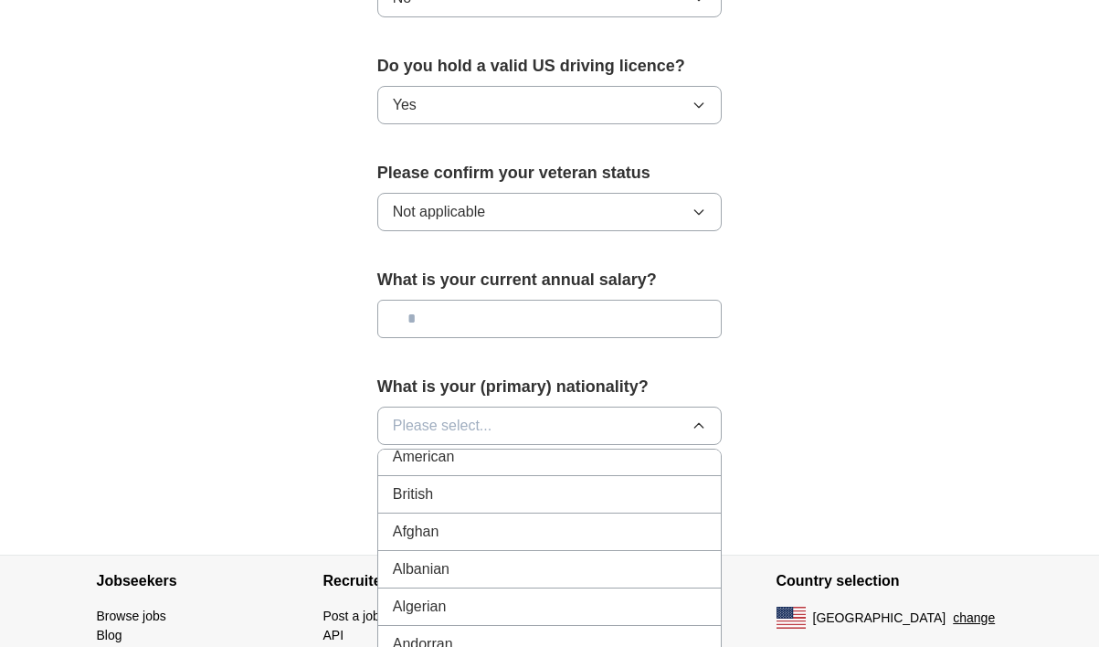
scroll to position [0, 0]
click at [432, 477] on span "American" at bounding box center [424, 468] width 62 height 22
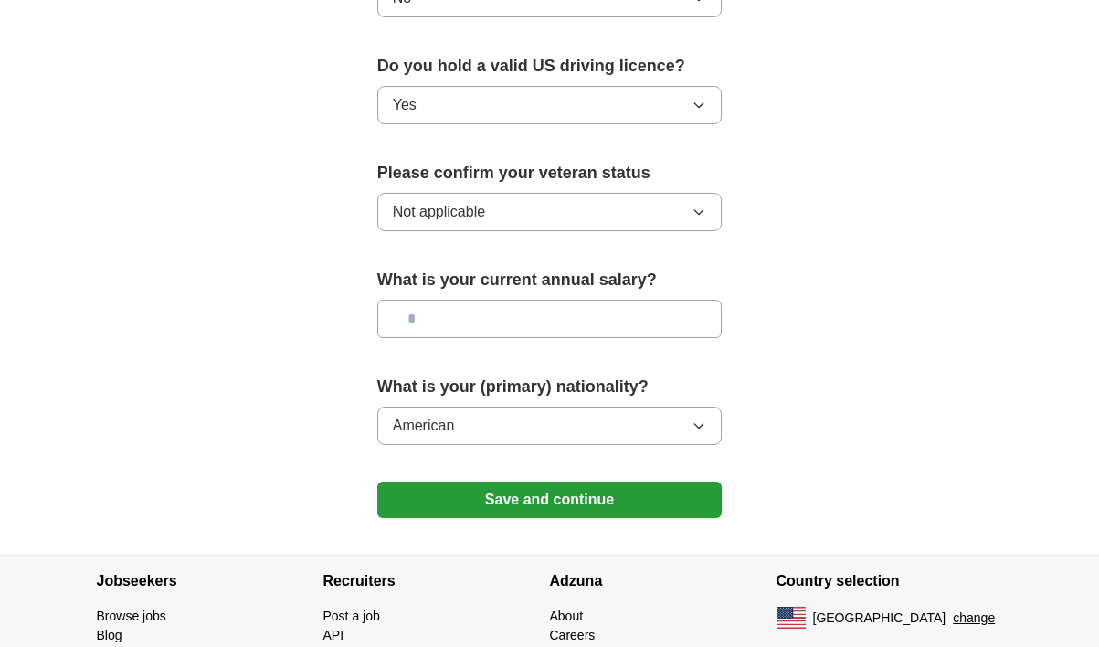
click at [437, 501] on button "Save and continue" at bounding box center [549, 499] width 345 height 37
